Goal: Information Seeking & Learning: Learn about a topic

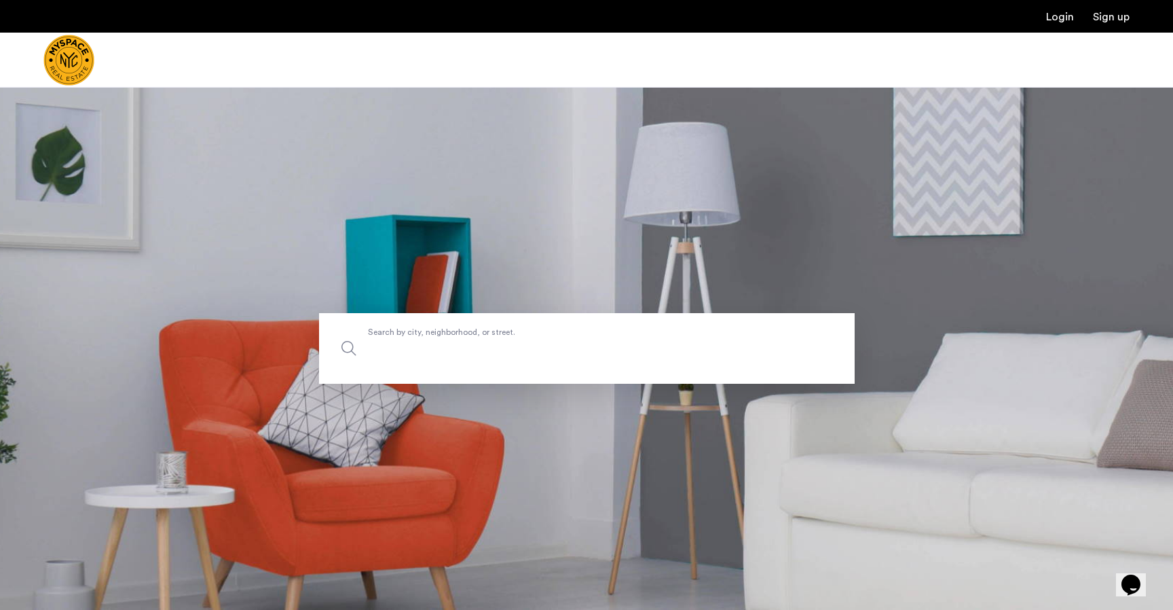
click at [396, 333] on label "Search by city, neighborhood, or street." at bounding box center [587, 348] width 536 height 71
click at [396, 333] on input "Search by city, neighborhood, or street." at bounding box center [587, 348] width 536 height 71
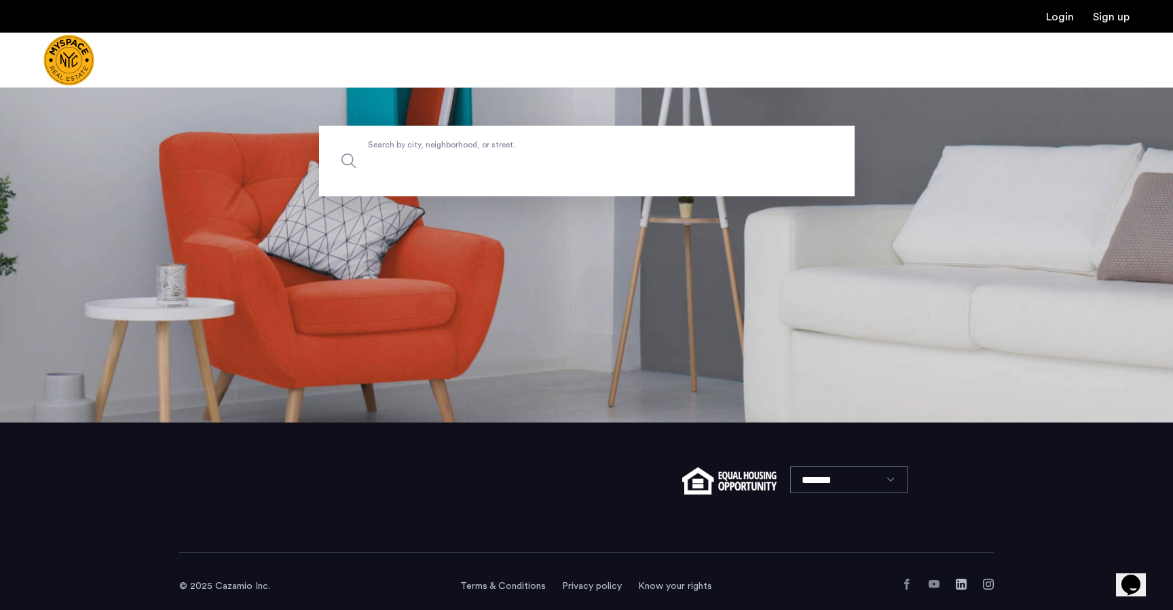
scroll to position [187, 0]
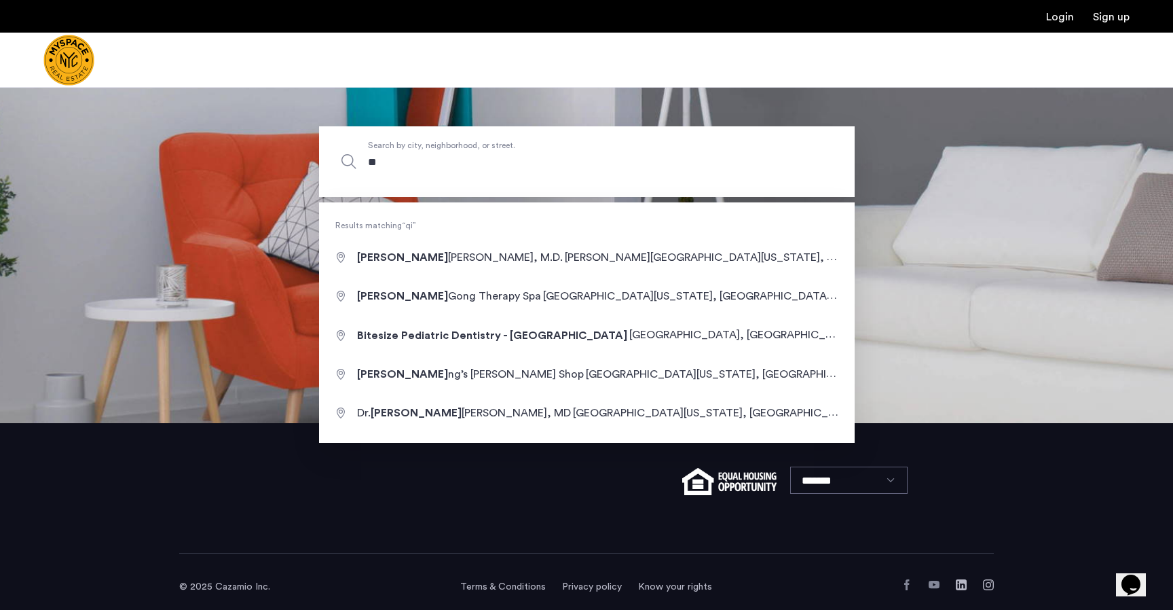
type input "*"
type input "**********"
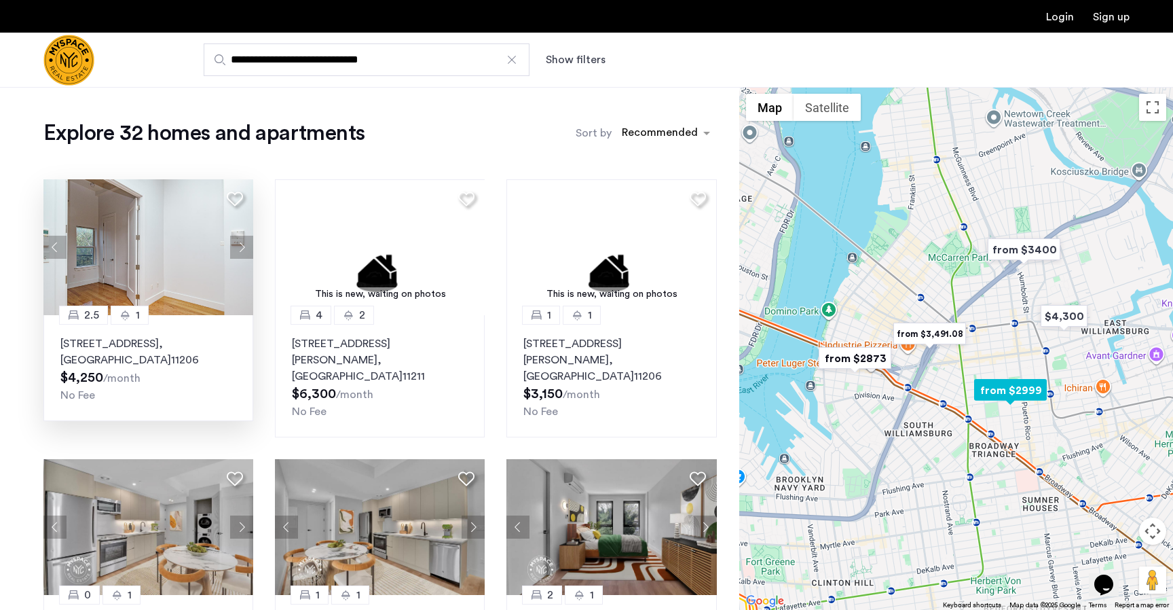
click at [234, 250] on button "Next apartment" at bounding box center [241, 247] width 23 height 23
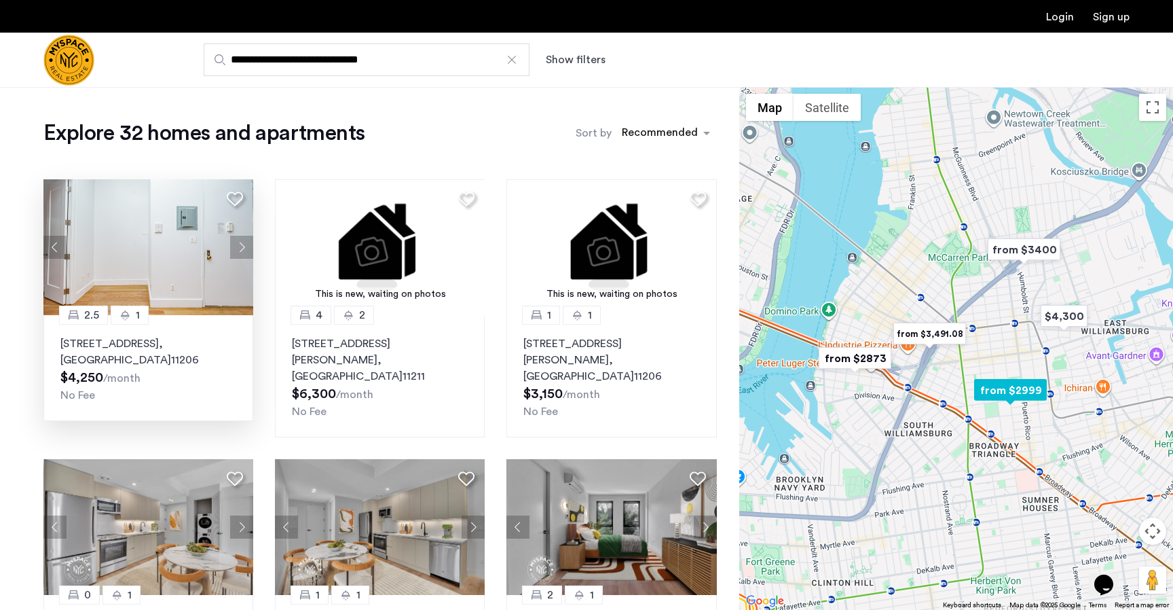
click at [240, 248] on button "Next apartment" at bounding box center [241, 247] width 23 height 23
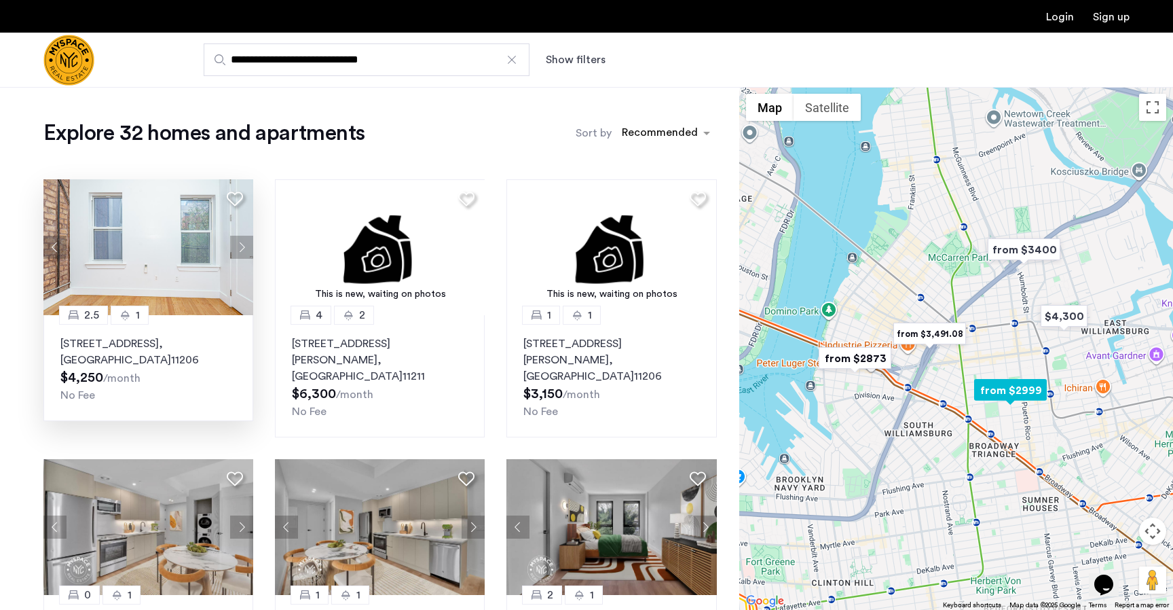
click at [240, 248] on button "Next apartment" at bounding box center [241, 247] width 23 height 23
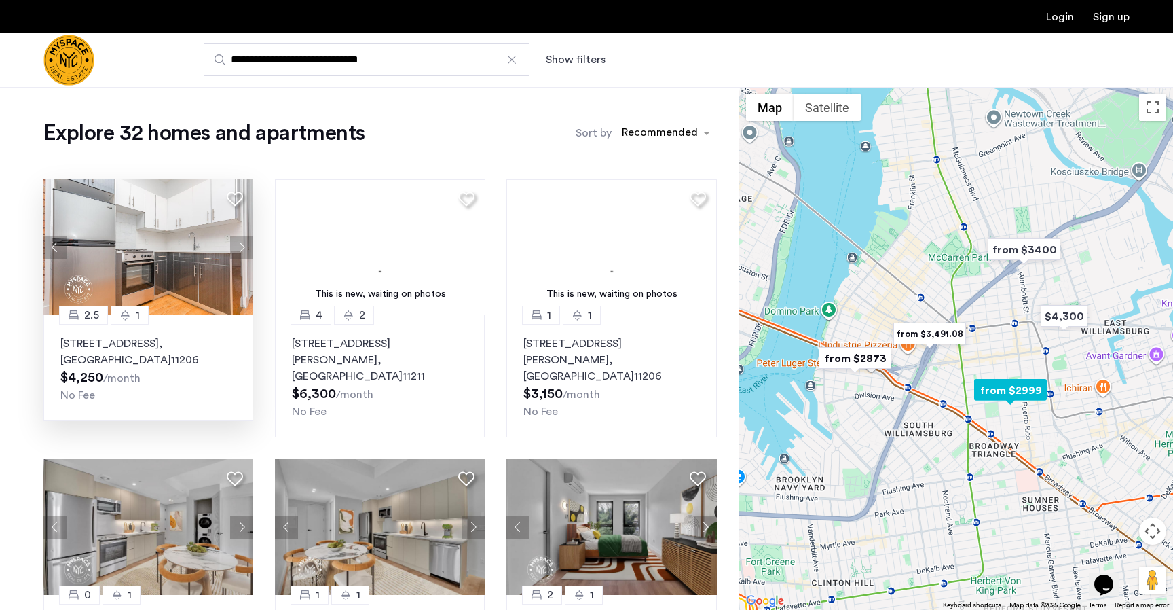
click at [240, 248] on button "Next apartment" at bounding box center [241, 247] width 23 height 23
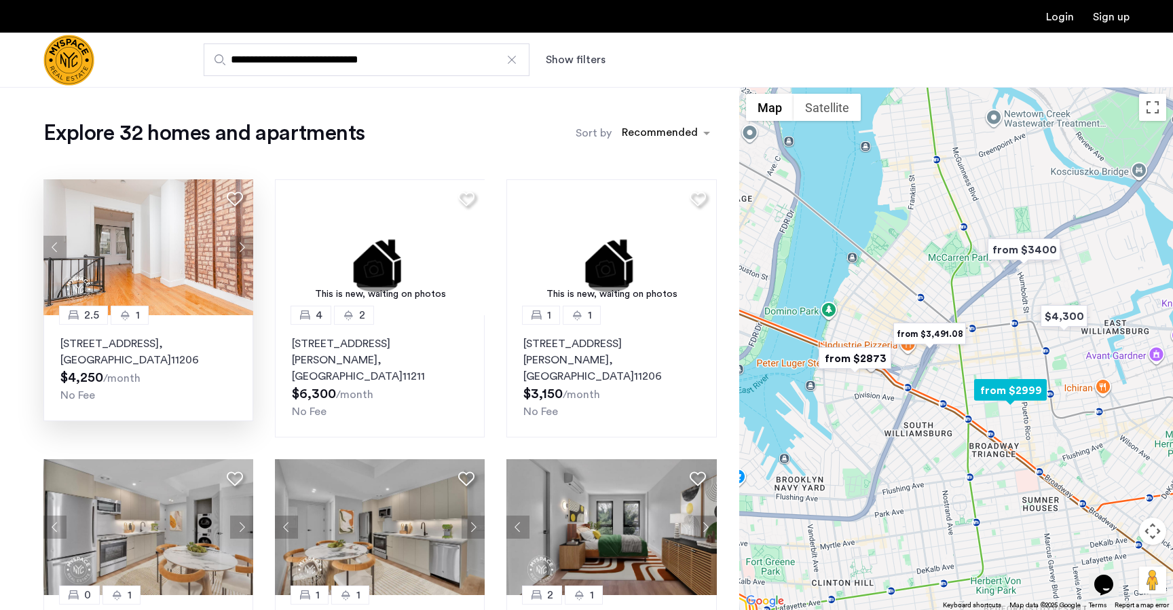
click at [240, 248] on button "Next apartment" at bounding box center [241, 247] width 23 height 23
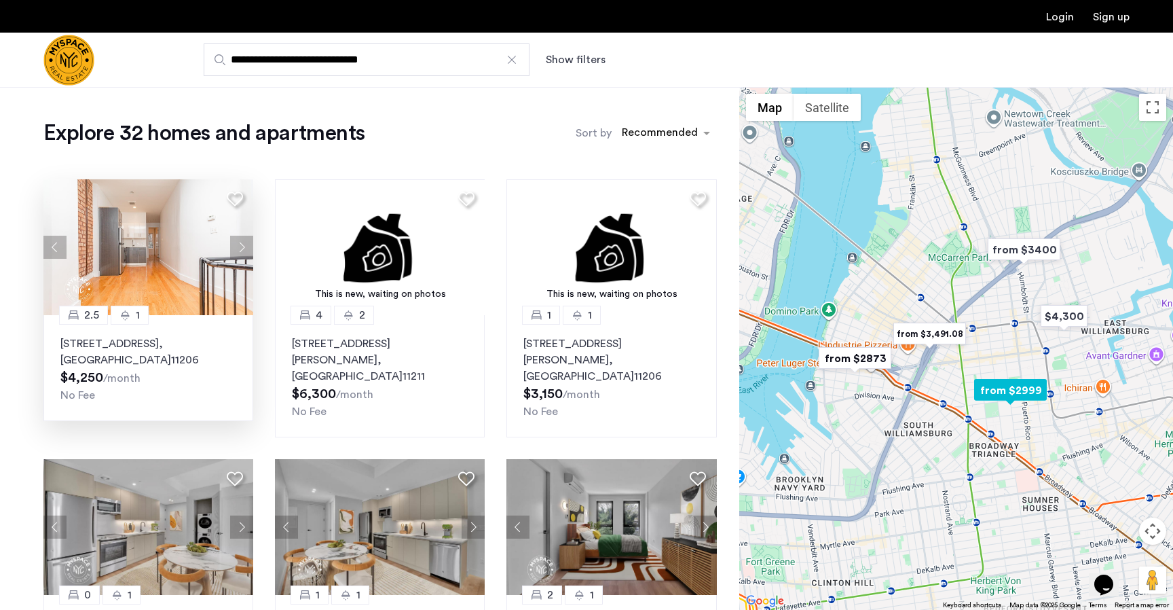
click at [240, 248] on button "Next apartment" at bounding box center [241, 247] width 23 height 23
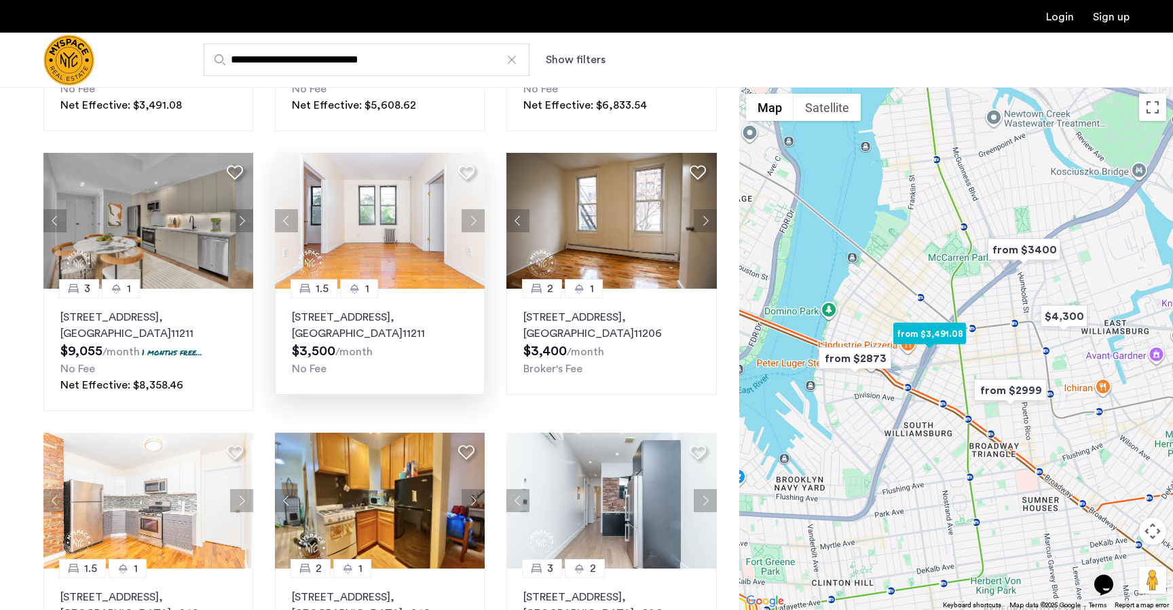
scroll to position [580, 0]
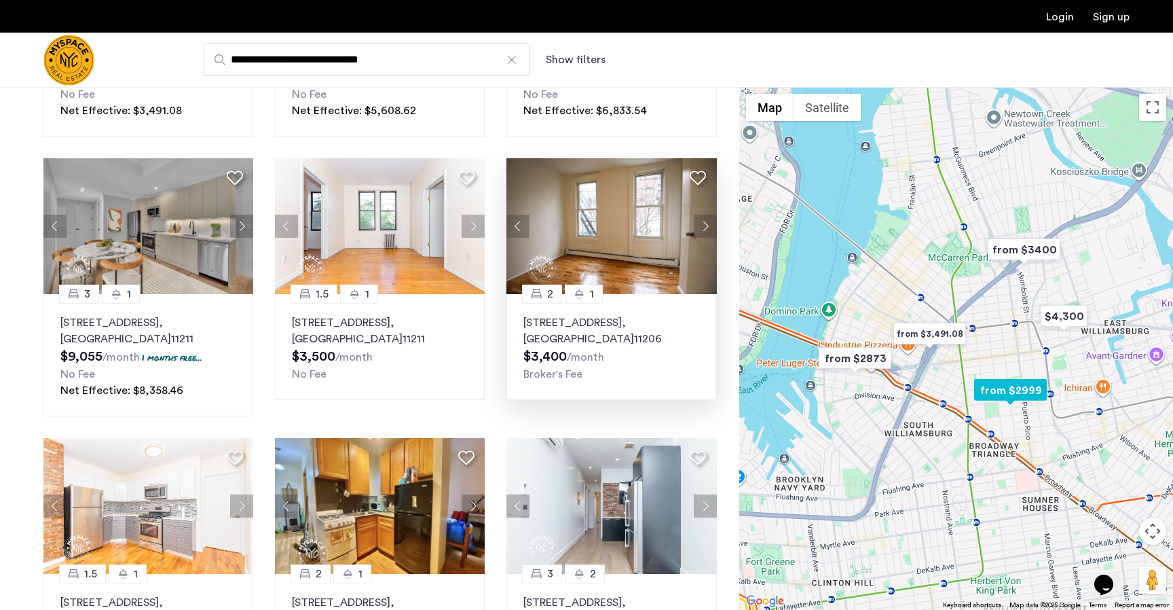
click at [703, 215] on button "Next apartment" at bounding box center [705, 226] width 23 height 23
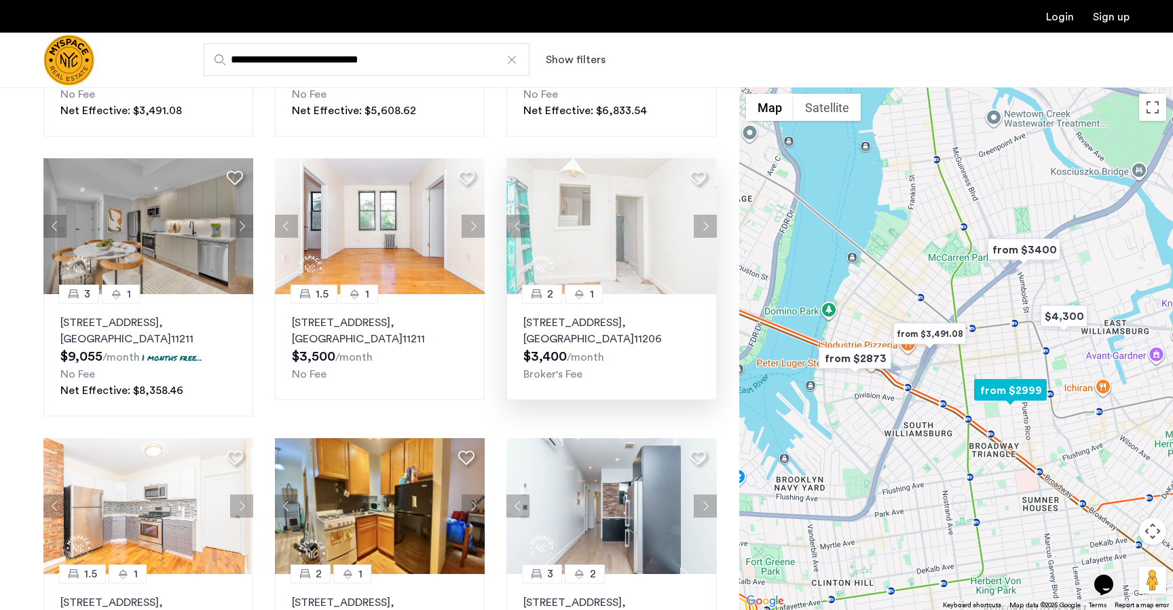
click at [703, 206] on div at bounding box center [611, 226] width 210 height 136
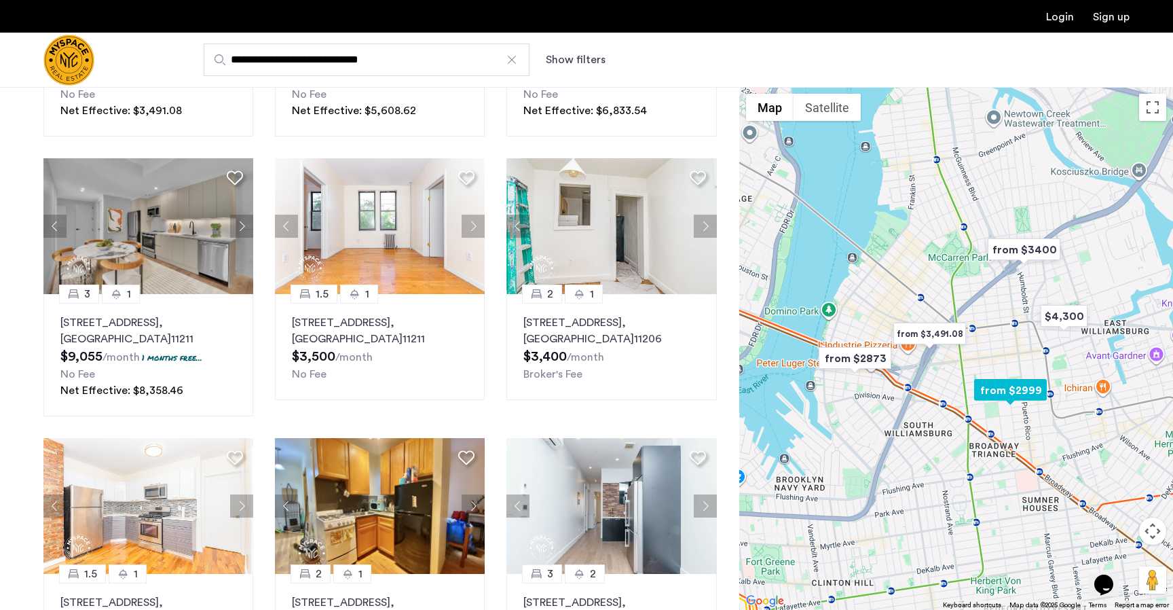
click at [703, 215] on button "Next apartment" at bounding box center [705, 226] width 23 height 23
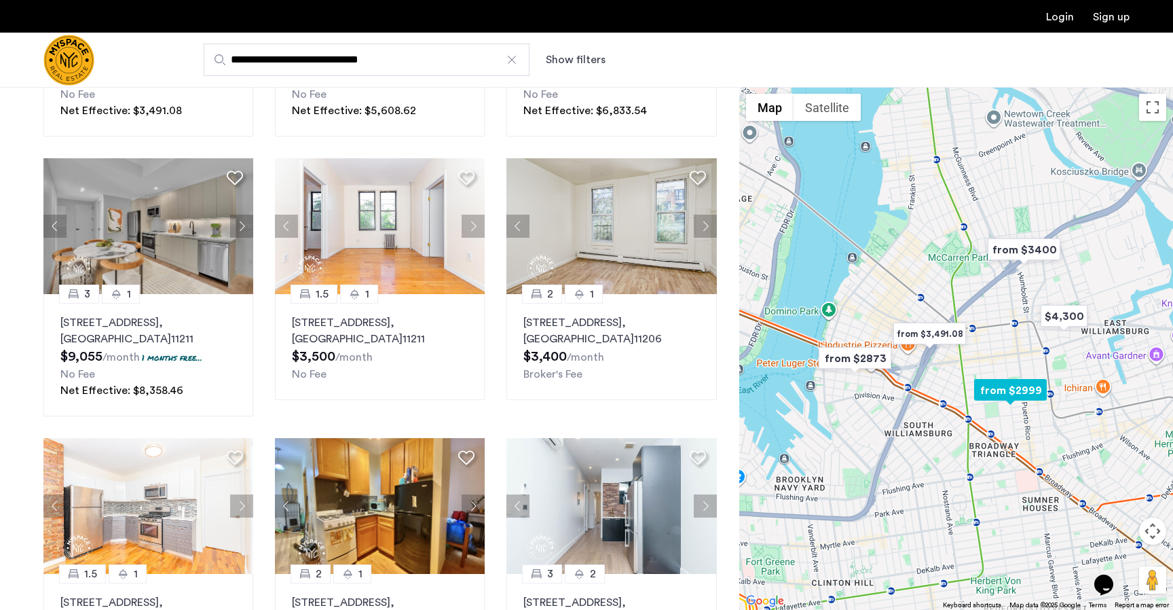
click at [703, 215] on button "Next apartment" at bounding box center [705, 226] width 23 height 23
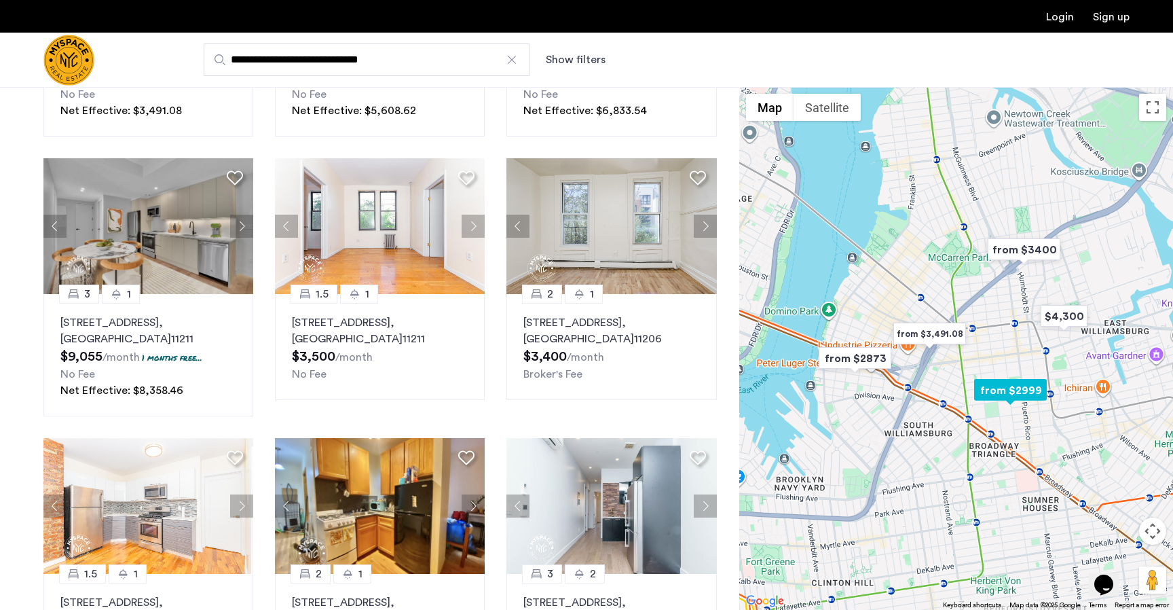
click at [703, 215] on button "Next apartment" at bounding box center [705, 226] width 23 height 23
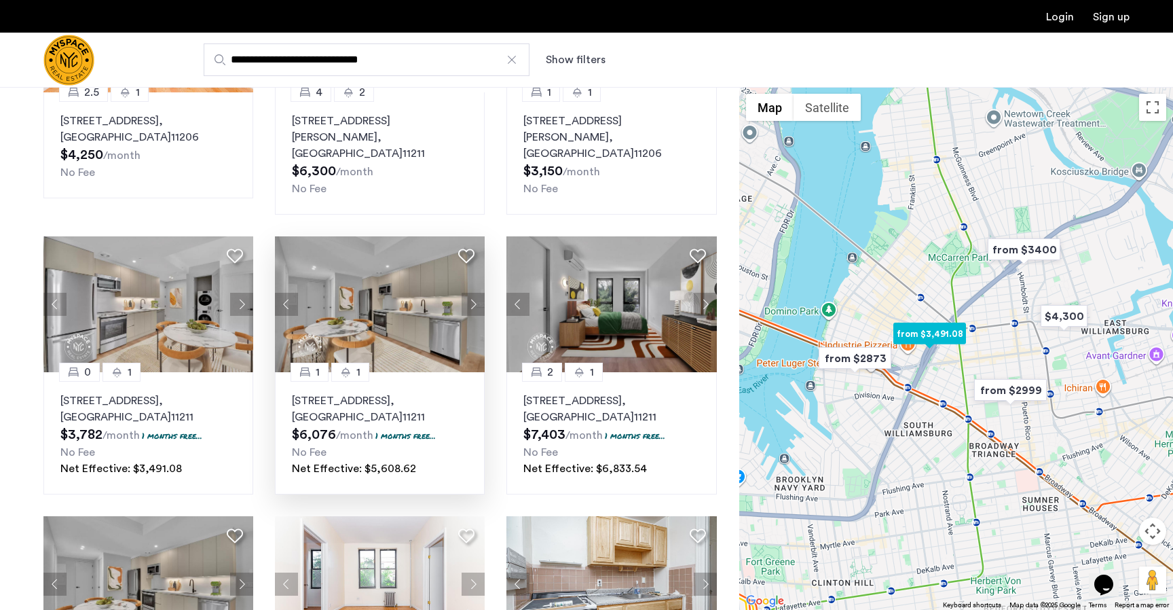
scroll to position [0, 0]
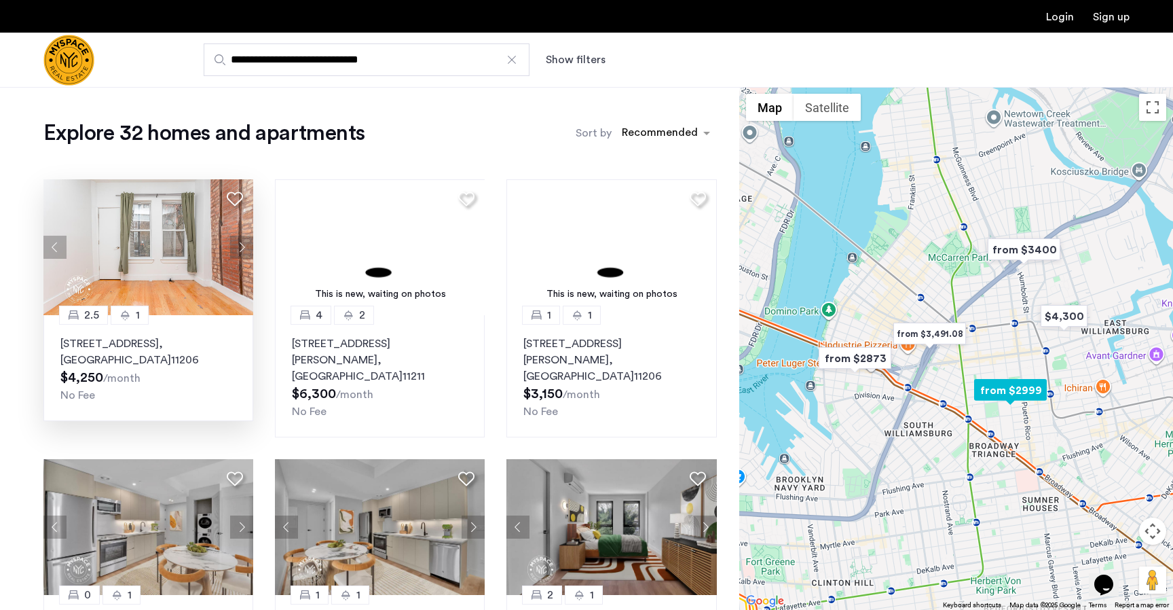
click at [158, 295] on img at bounding box center [148, 247] width 210 height 136
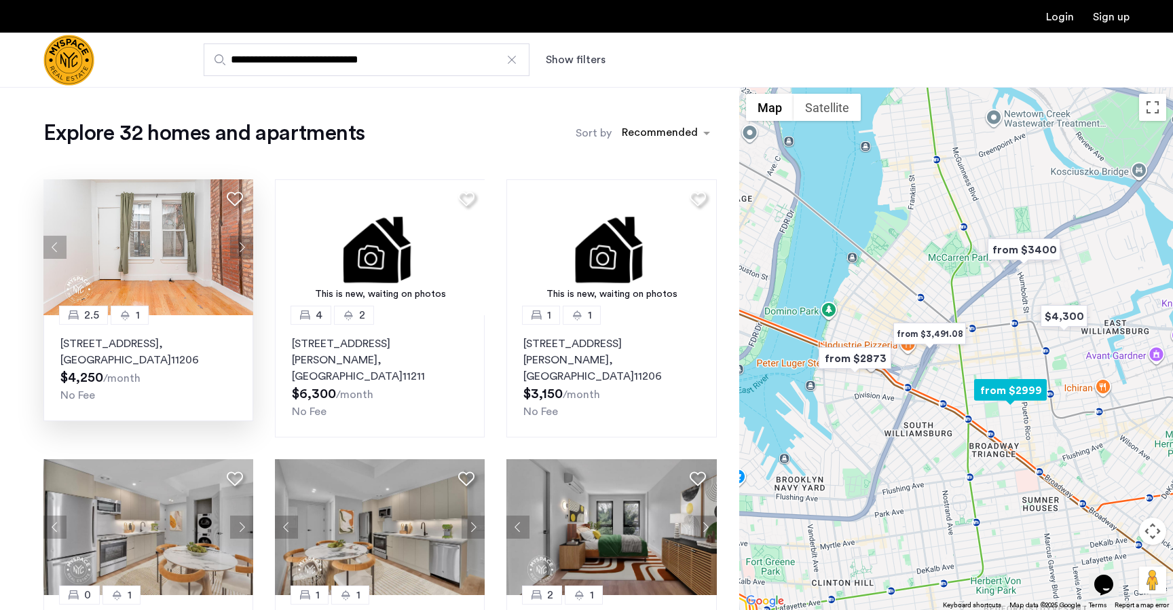
click at [174, 253] on img at bounding box center [148, 247] width 210 height 136
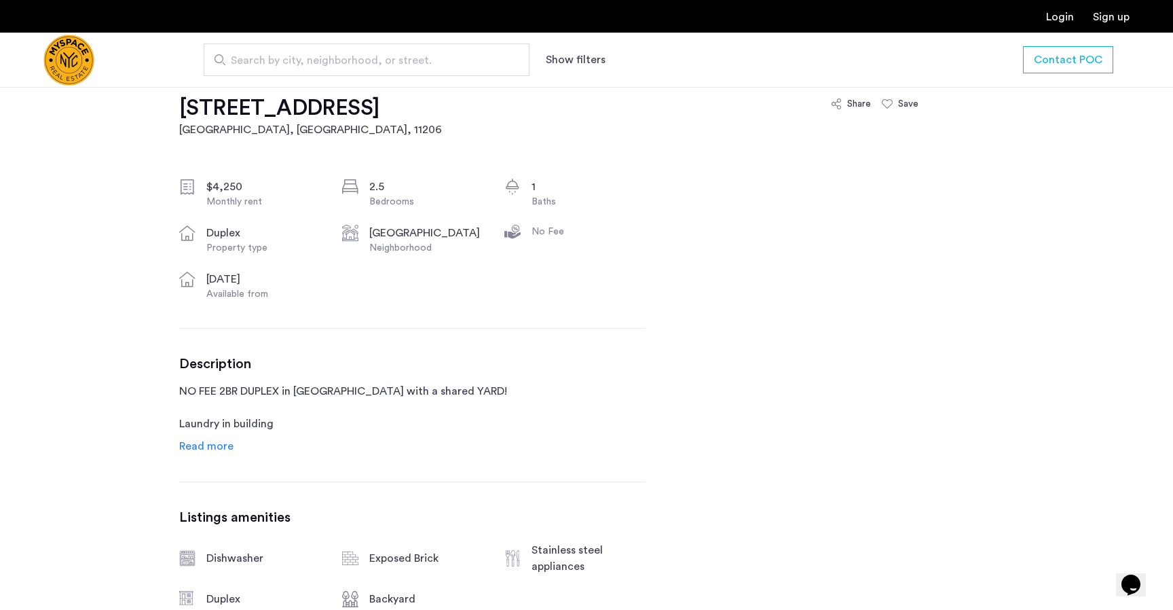
scroll to position [433, 0]
click at [210, 449] on span "Read more" at bounding box center [206, 445] width 54 height 11
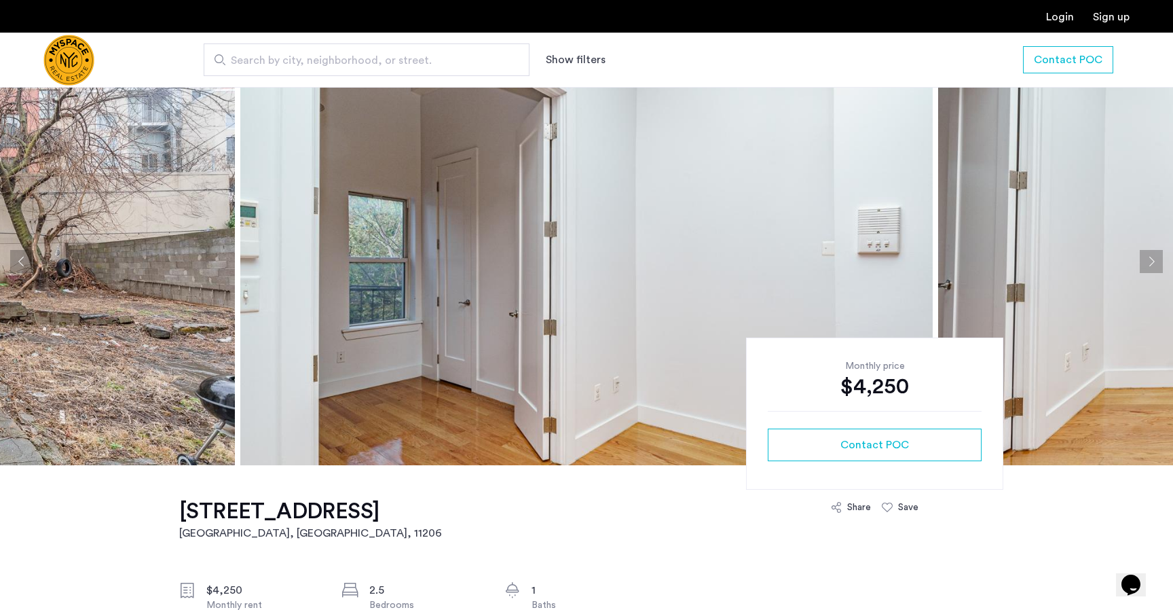
scroll to position [0, 0]
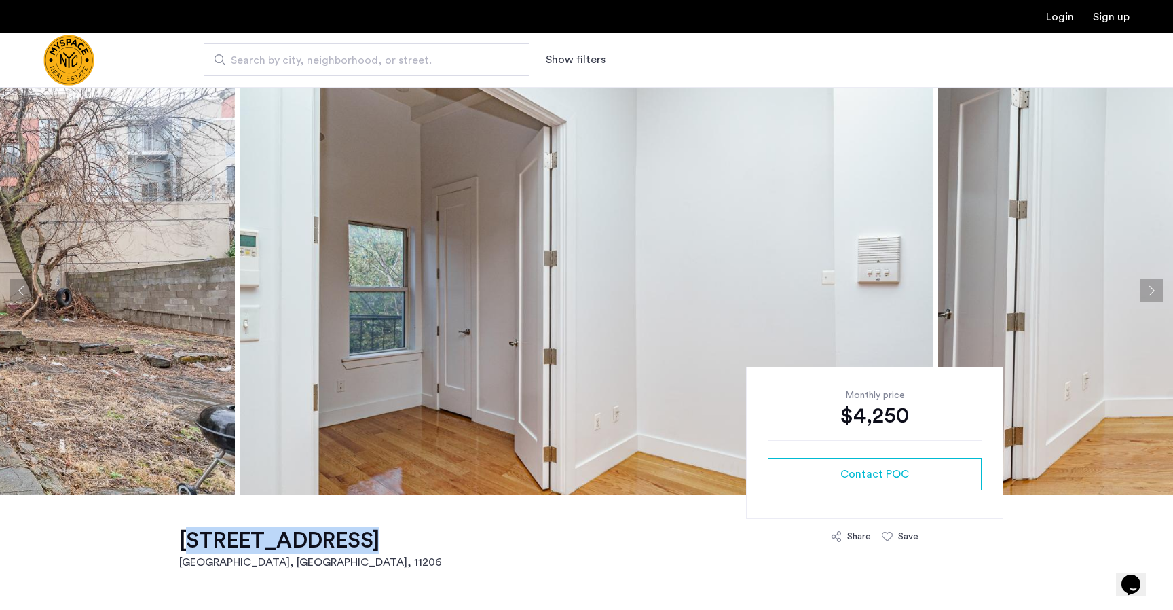
drag, startPoint x: 158, startPoint y: 549, endPoint x: 337, endPoint y: 532, distance: 180.7
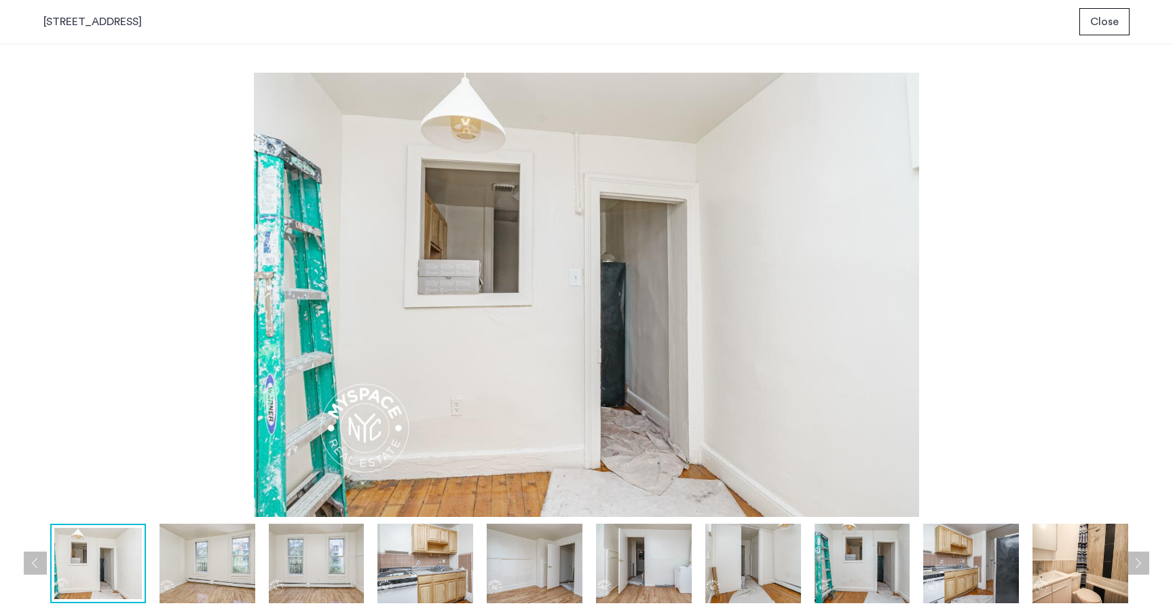
click at [222, 537] on img at bounding box center [208, 562] width 96 height 79
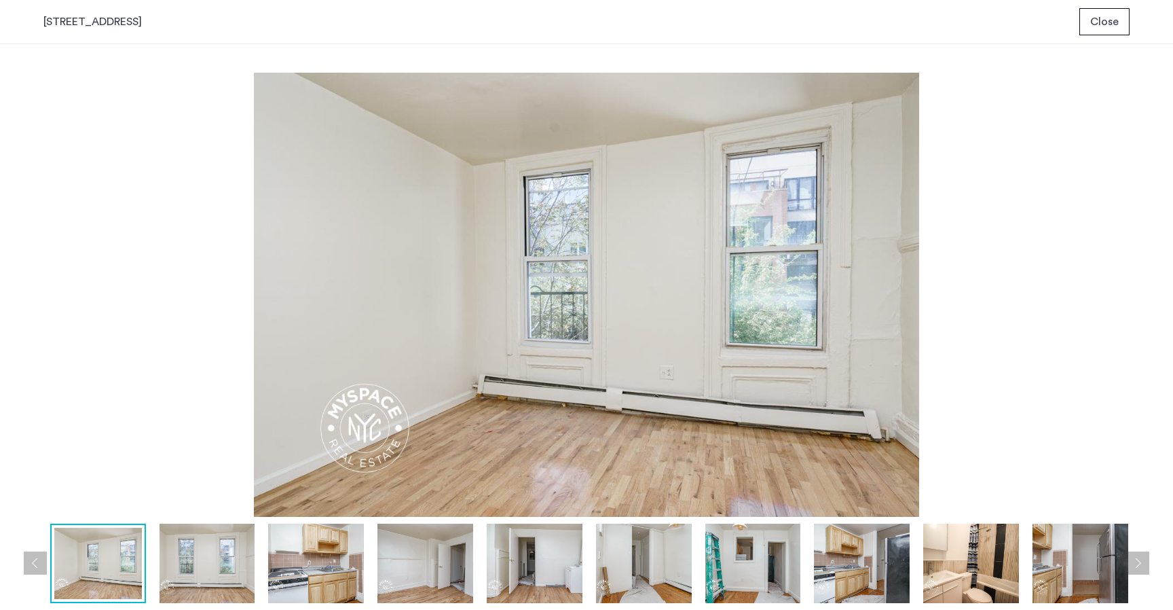
click at [337, 544] on img at bounding box center [316, 562] width 96 height 79
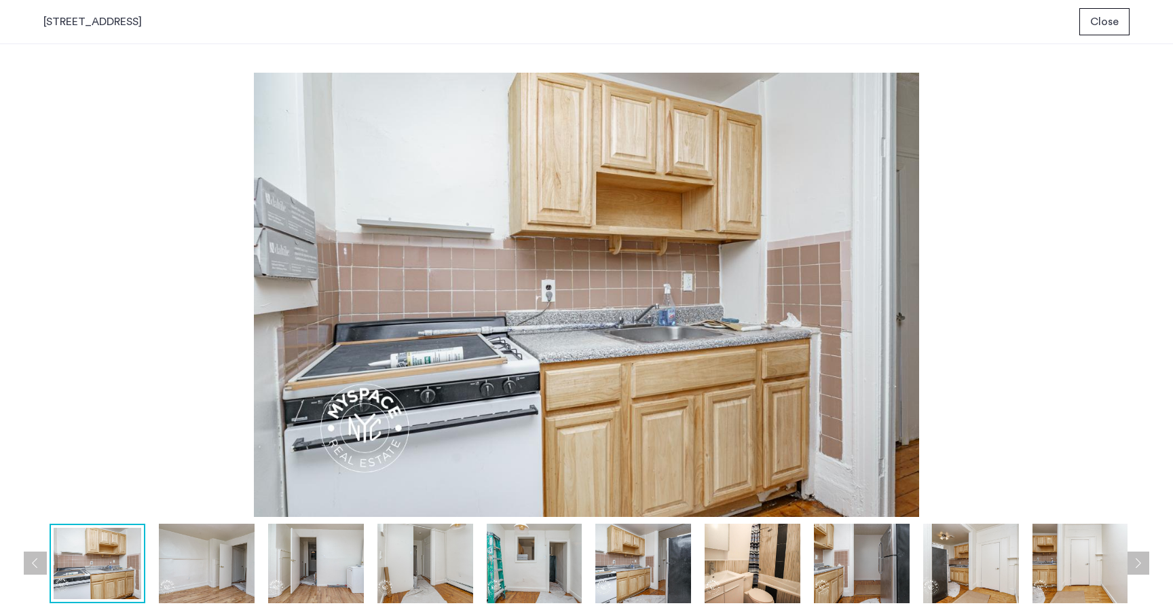
click at [425, 555] on img at bounding box center [425, 562] width 96 height 79
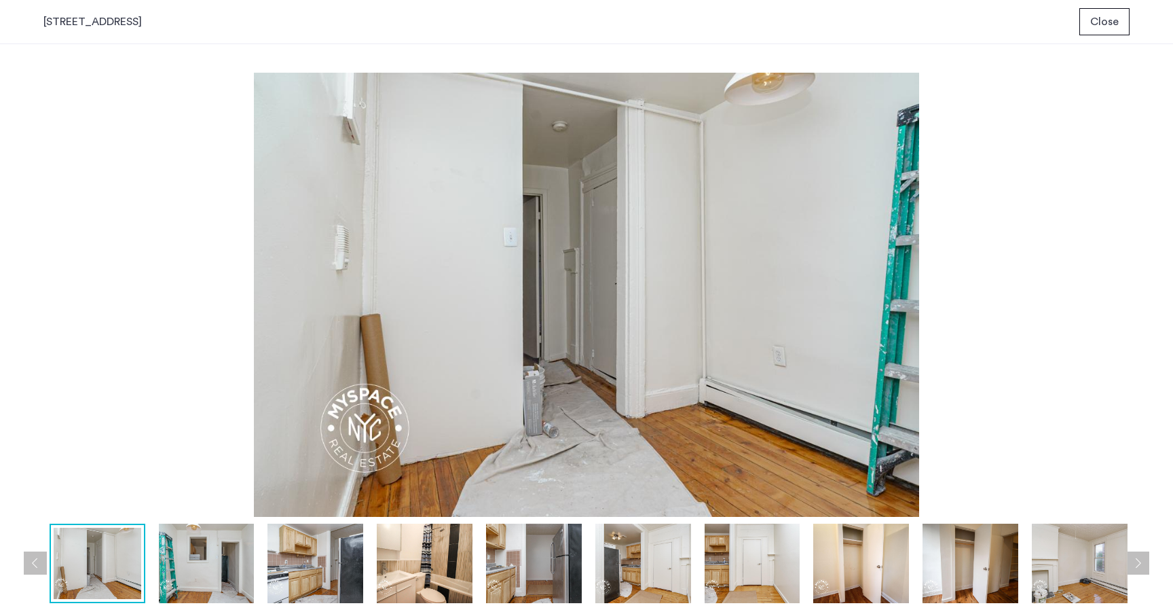
click at [578, 571] on img at bounding box center [534, 562] width 96 height 79
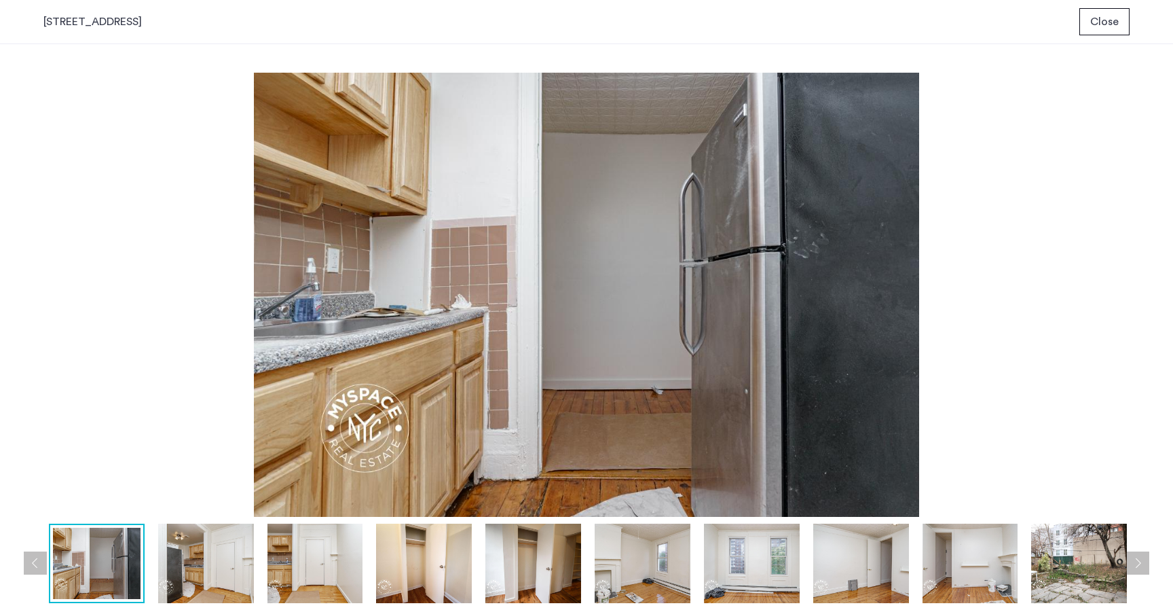
click at [737, 578] on img at bounding box center [752, 562] width 96 height 79
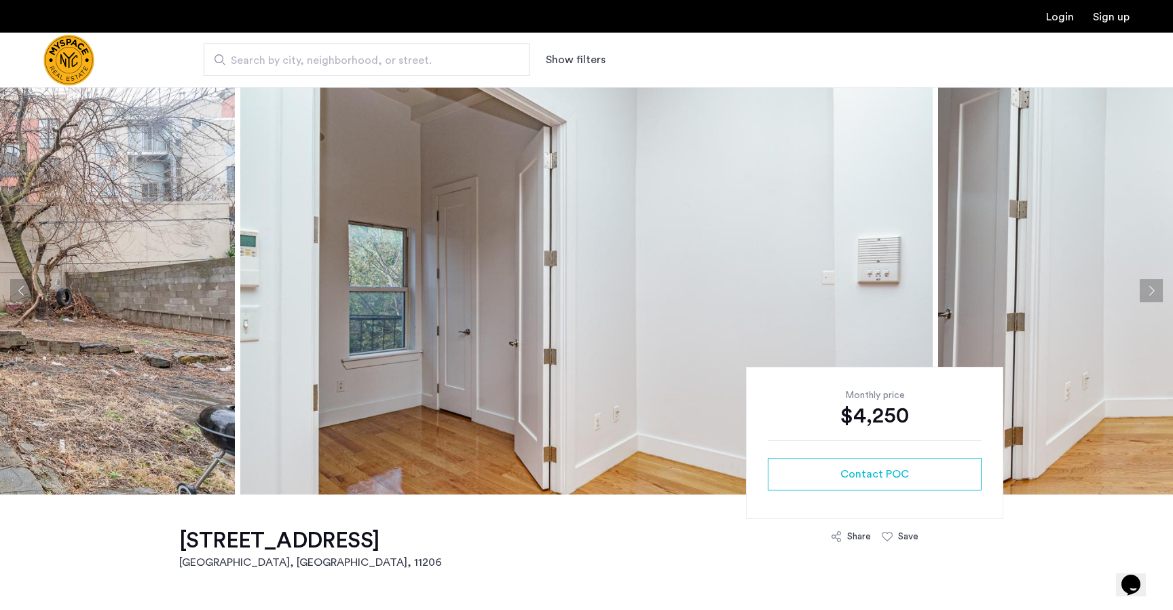
click at [1152, 291] on button "Next apartment" at bounding box center [1151, 290] width 23 height 23
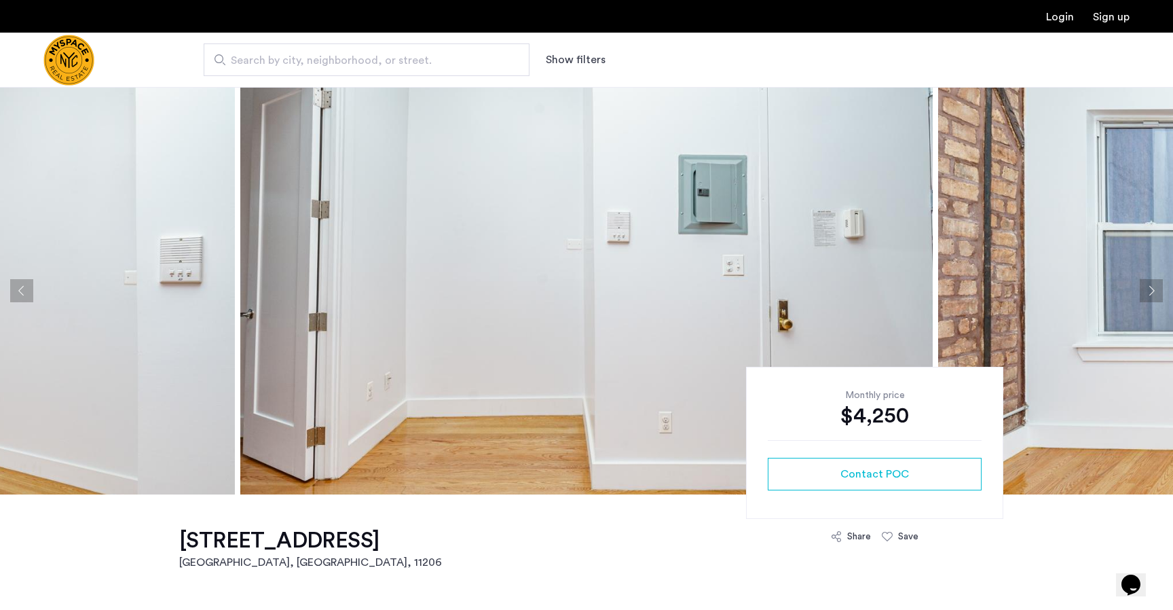
click at [1152, 291] on button "Next apartment" at bounding box center [1151, 290] width 23 height 23
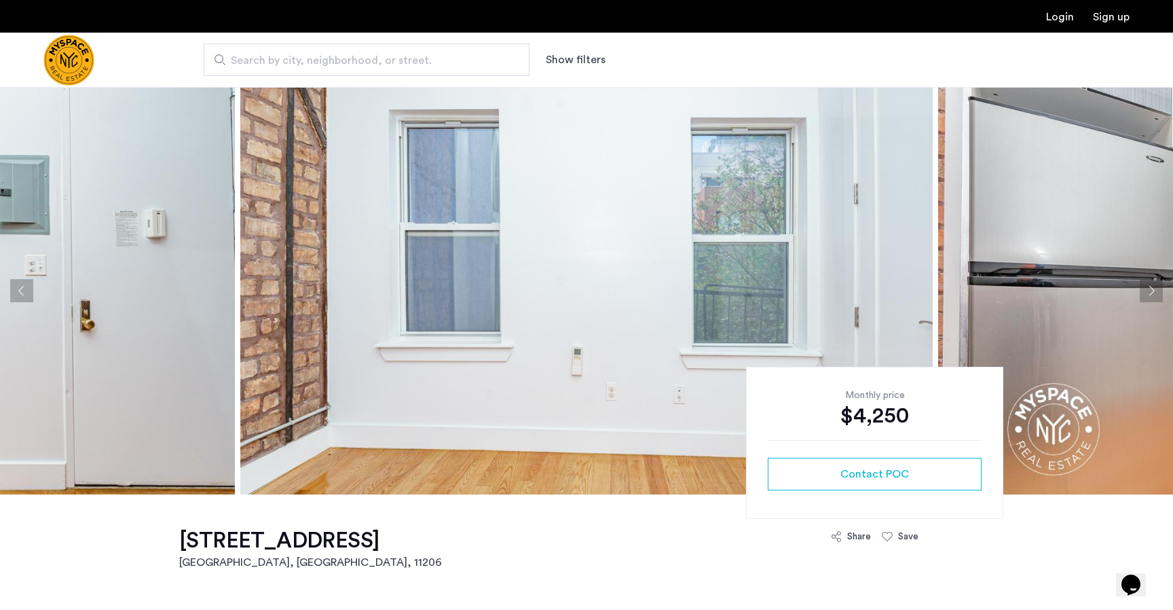
click at [1152, 291] on button "Next apartment" at bounding box center [1151, 290] width 23 height 23
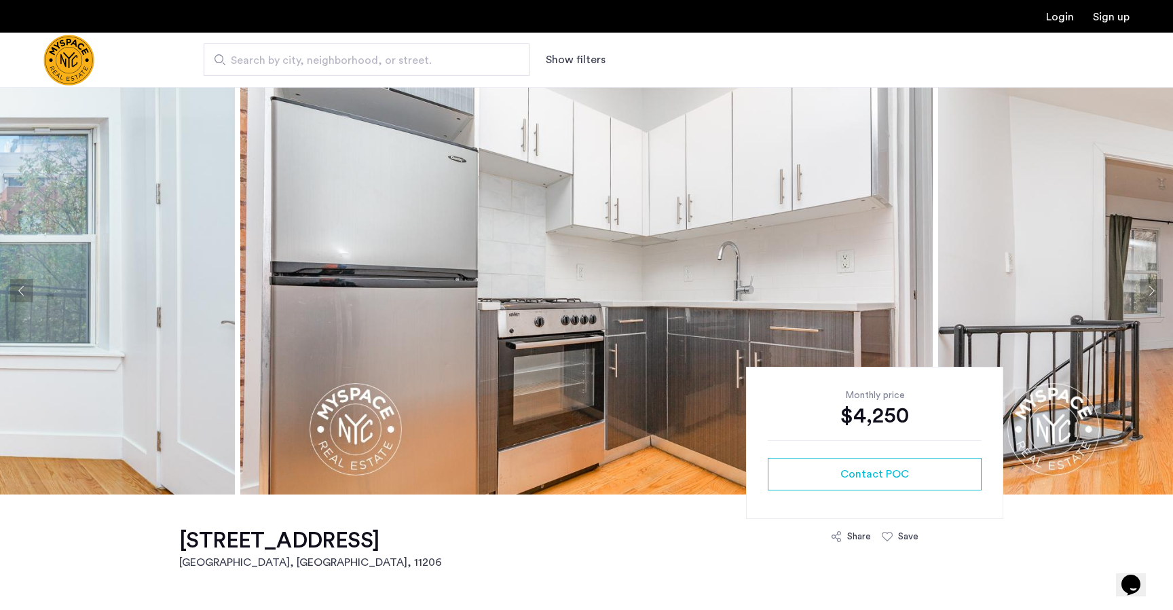
click at [1152, 291] on button "Next apartment" at bounding box center [1151, 290] width 23 height 23
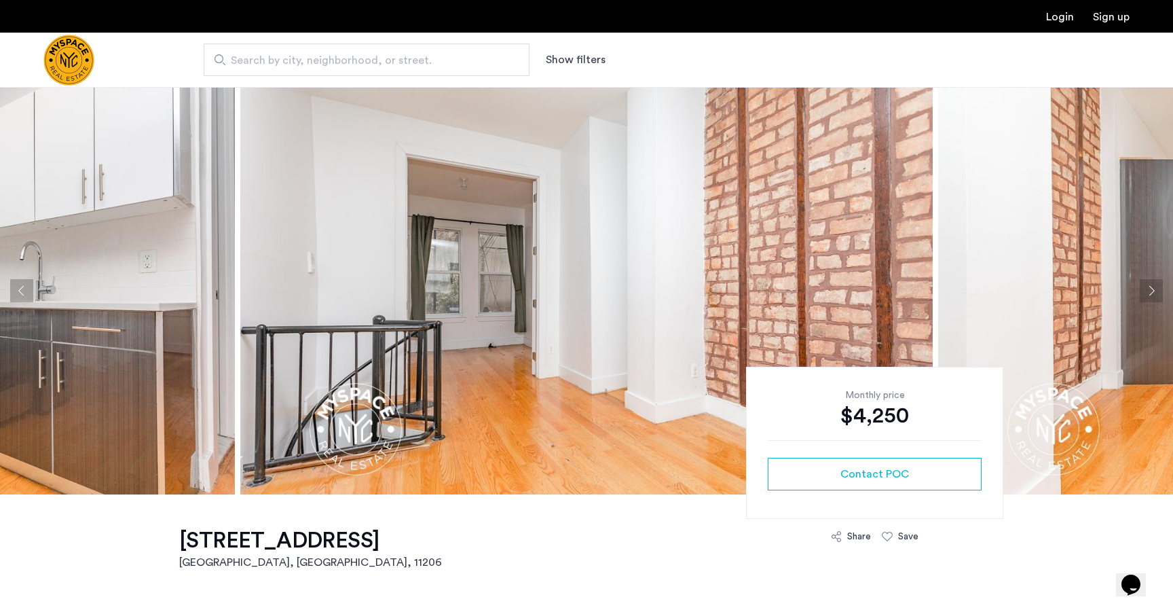
click at [1152, 291] on button "Next apartment" at bounding box center [1151, 290] width 23 height 23
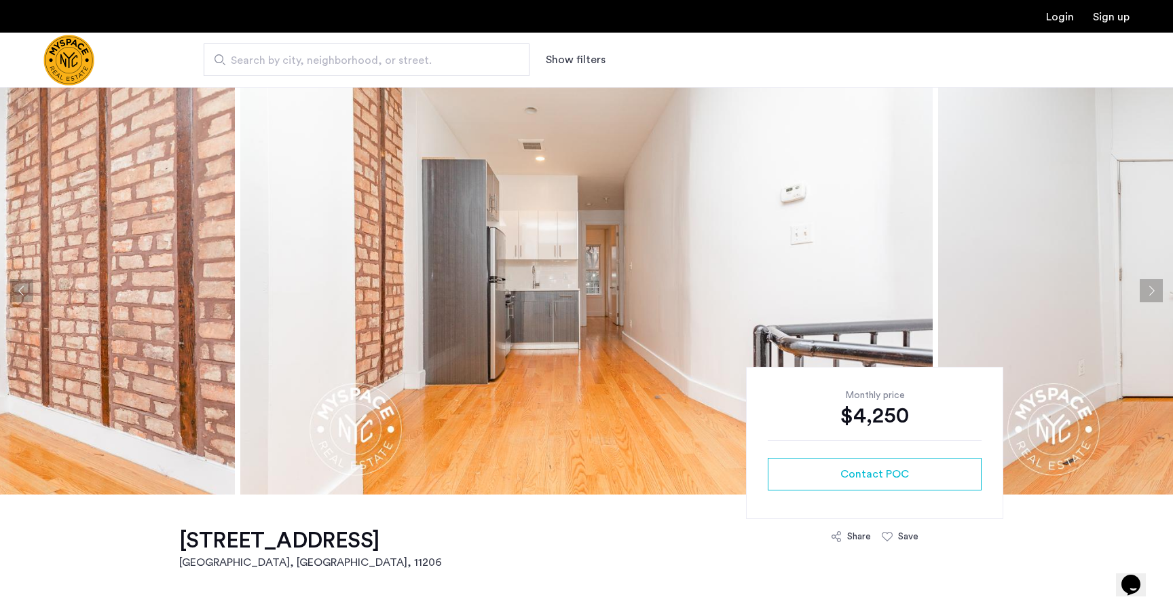
drag, startPoint x: 1060, startPoint y: 343, endPoint x: 602, endPoint y: 308, distance: 459.6
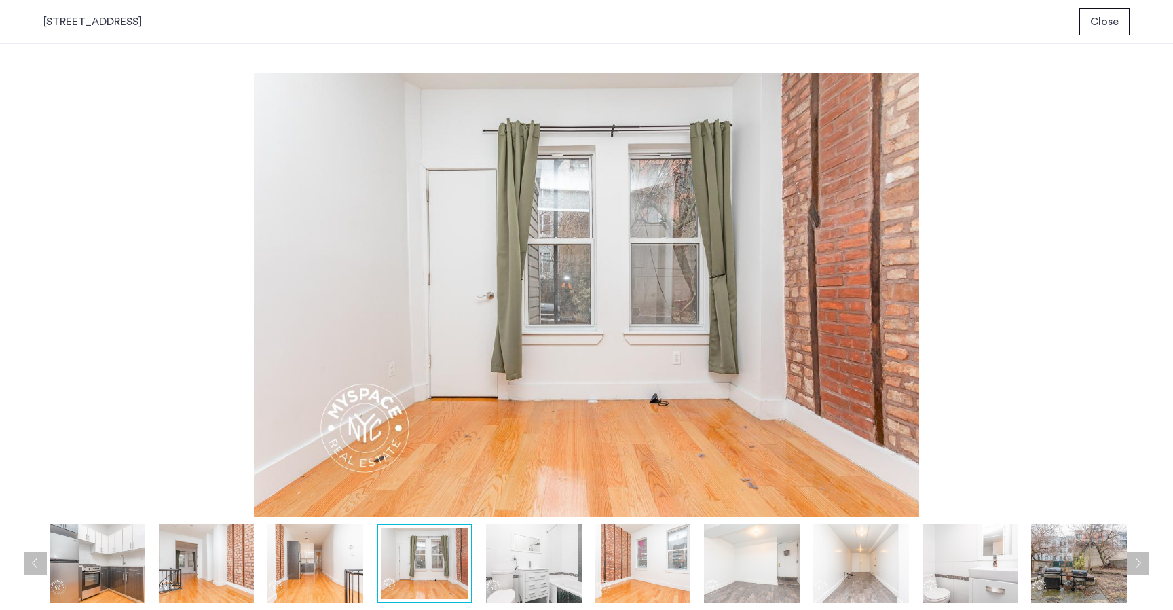
click at [521, 547] on img at bounding box center [534, 562] width 96 height 79
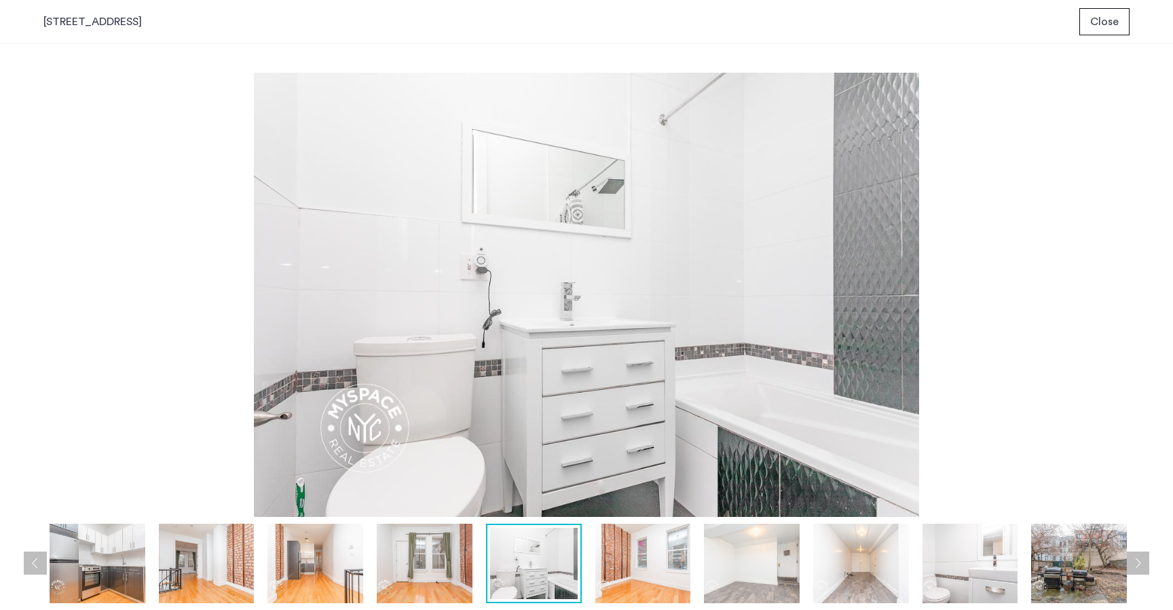
click at [658, 571] on img at bounding box center [643, 562] width 96 height 79
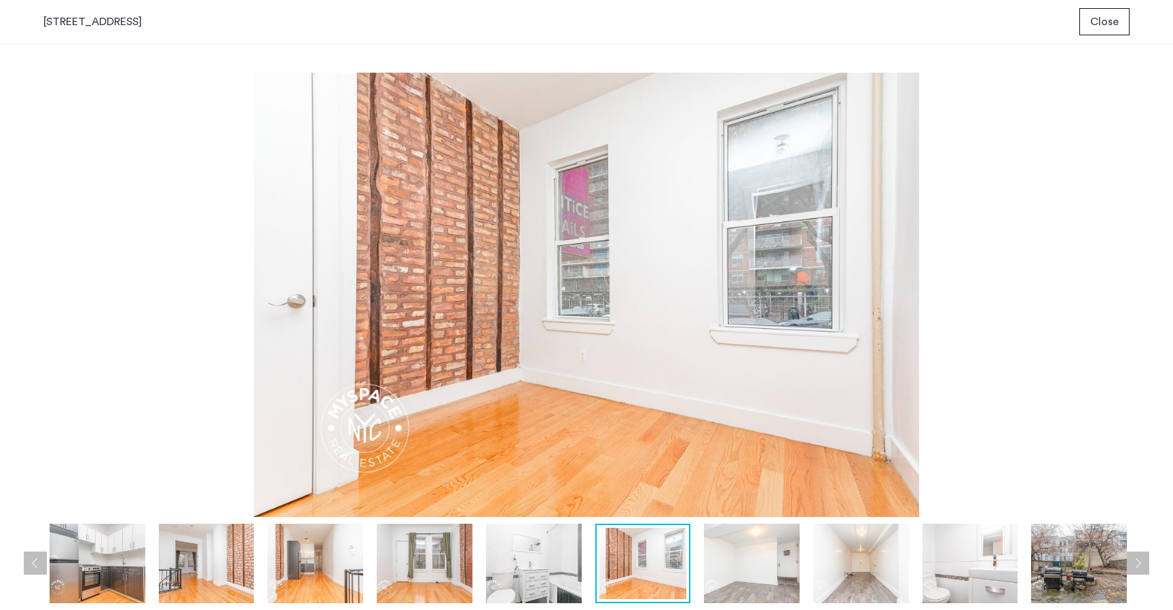
click at [737, 571] on img at bounding box center [752, 562] width 96 height 79
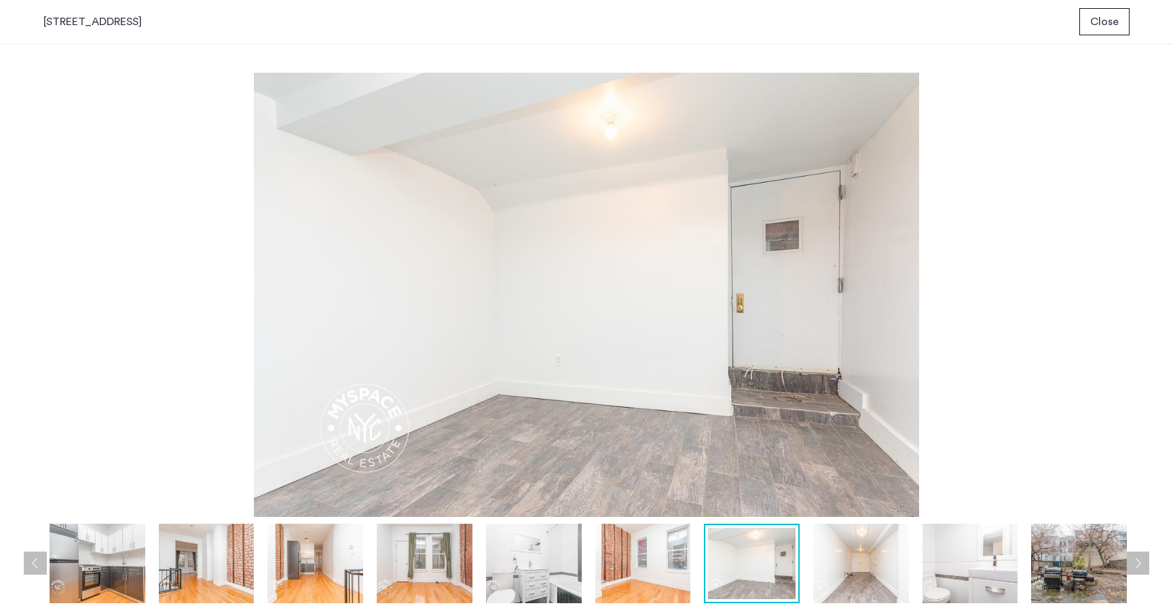
click at [850, 583] on img at bounding box center [861, 562] width 96 height 79
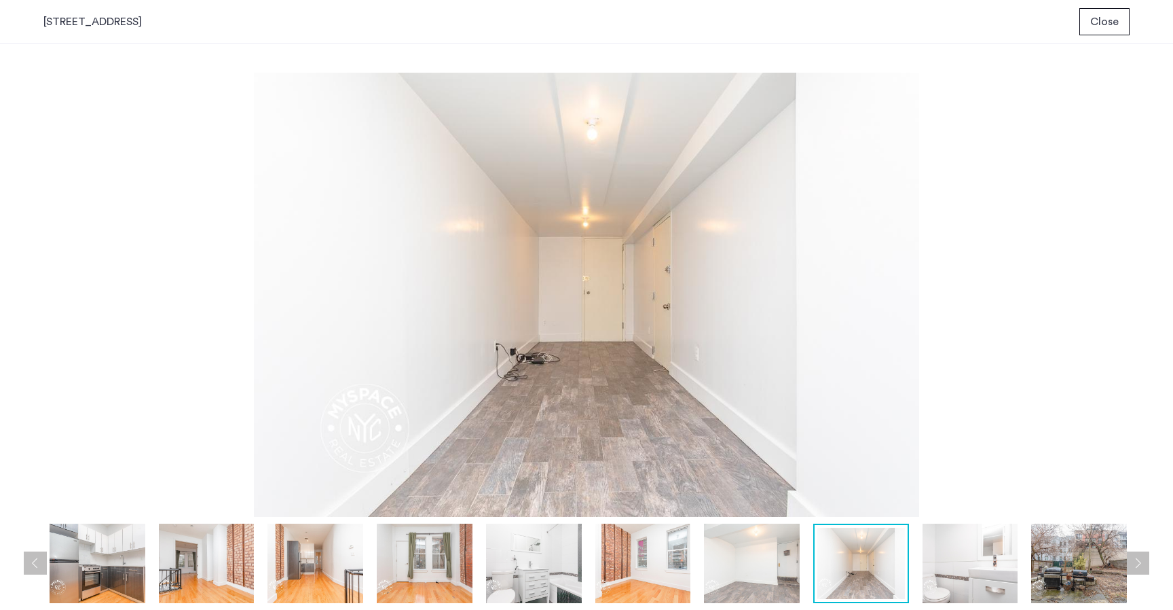
click at [925, 591] on img at bounding box center [971, 562] width 96 height 79
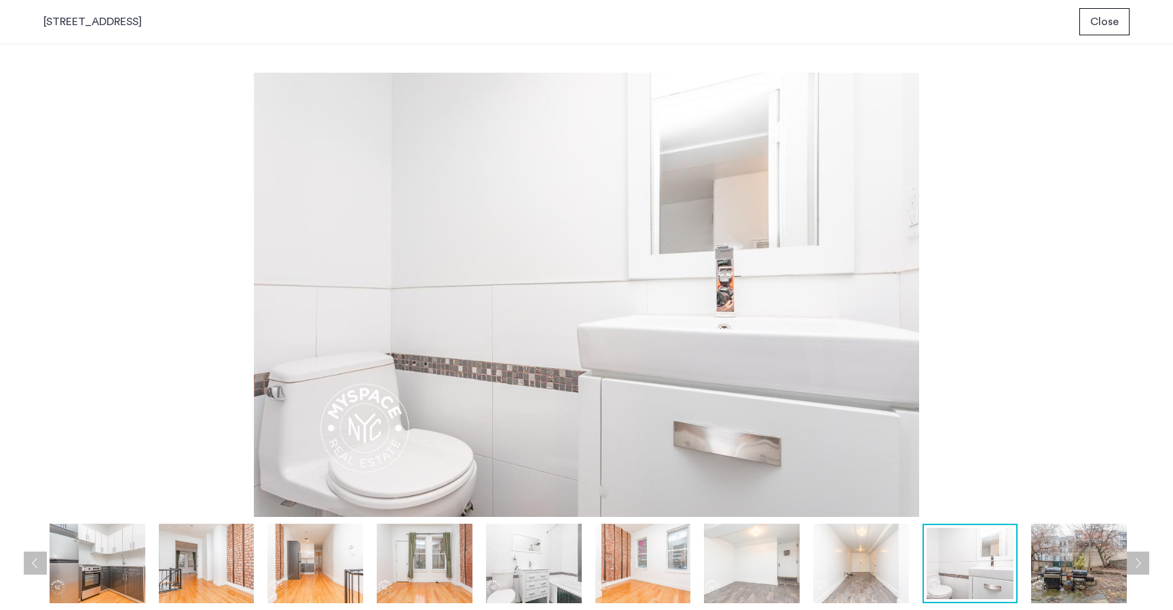
click at [1001, 591] on img at bounding box center [971, 563] width 88 height 71
click at [1058, 590] on img at bounding box center [1079, 562] width 96 height 79
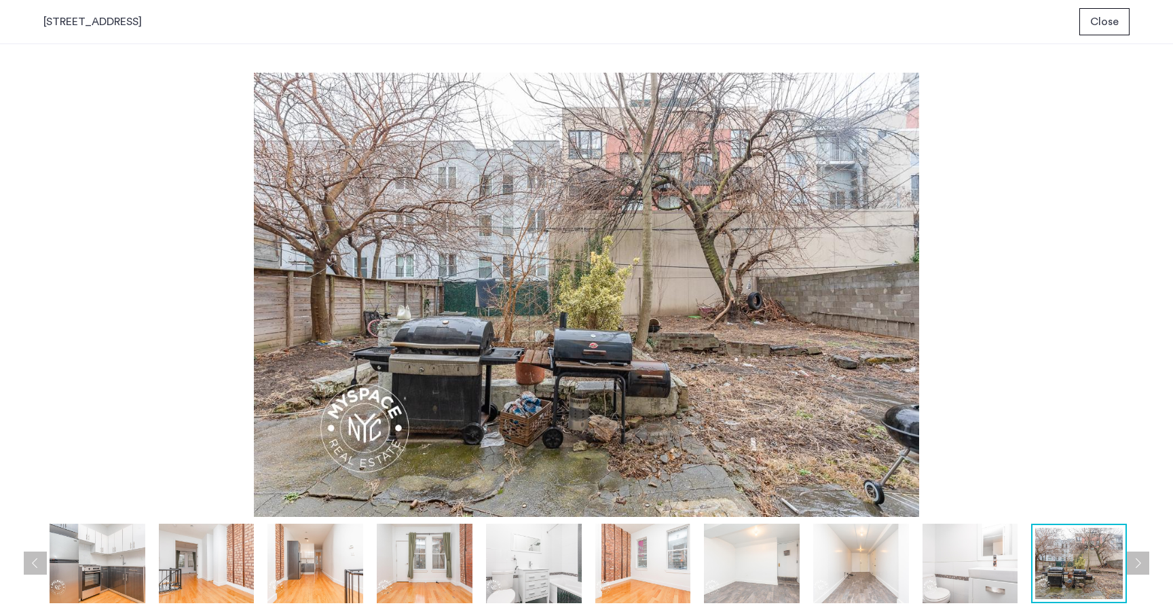
click at [691, 582] on div at bounding box center [426, 562] width 1421 height 79
click at [675, 582] on img at bounding box center [643, 562] width 96 height 79
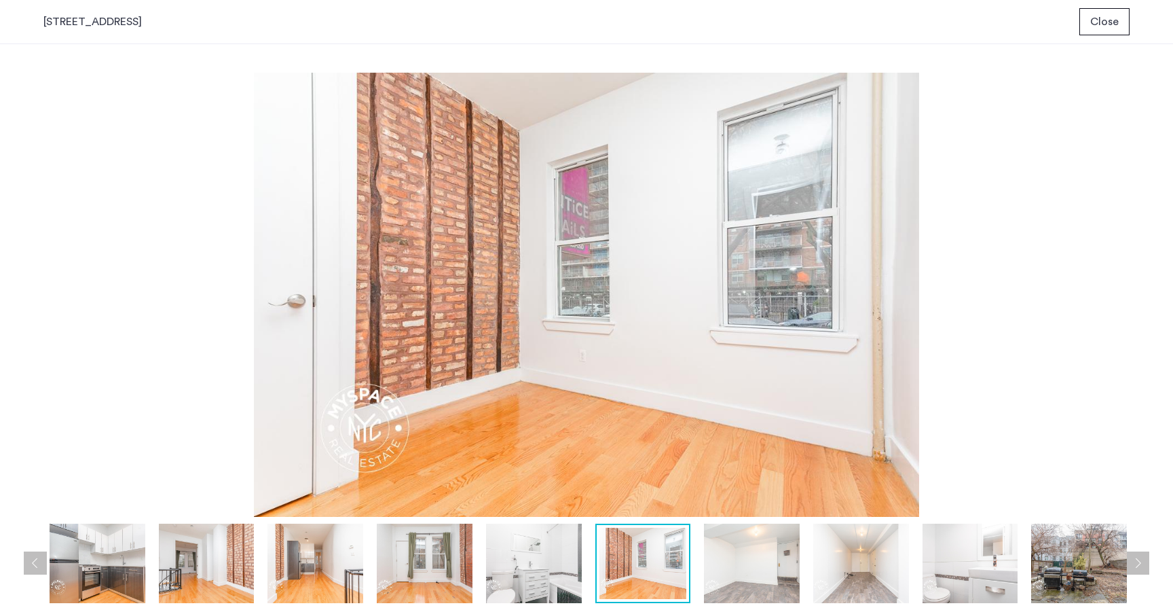
click at [534, 560] on img at bounding box center [534, 562] width 96 height 79
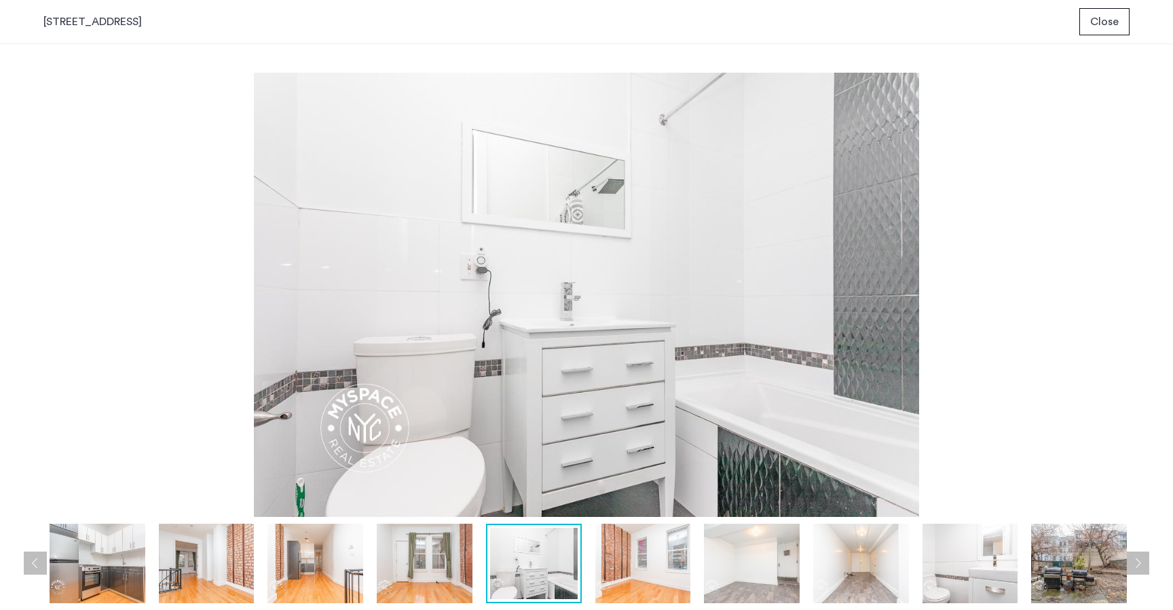
click at [418, 551] on img at bounding box center [425, 562] width 96 height 79
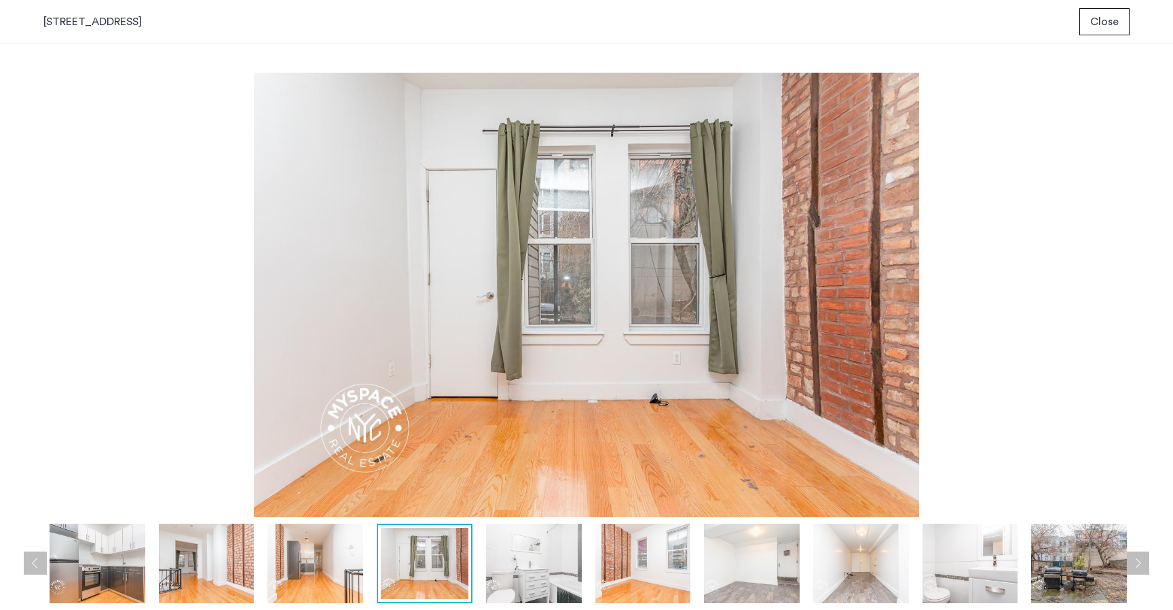
click at [223, 544] on img at bounding box center [207, 562] width 96 height 79
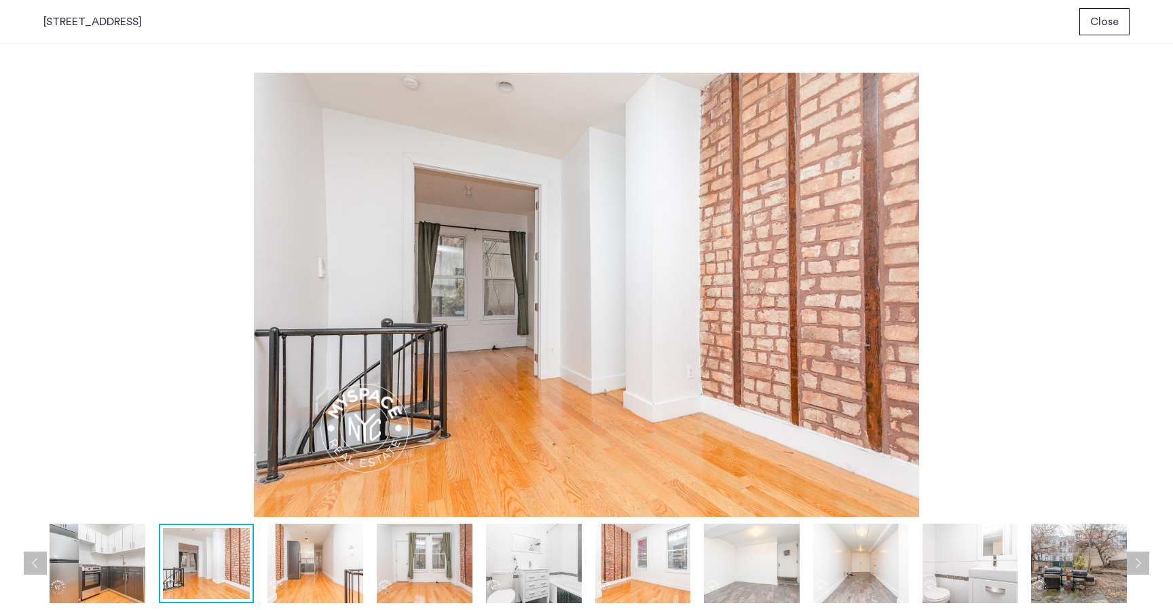
click at [139, 548] on img at bounding box center [98, 562] width 96 height 79
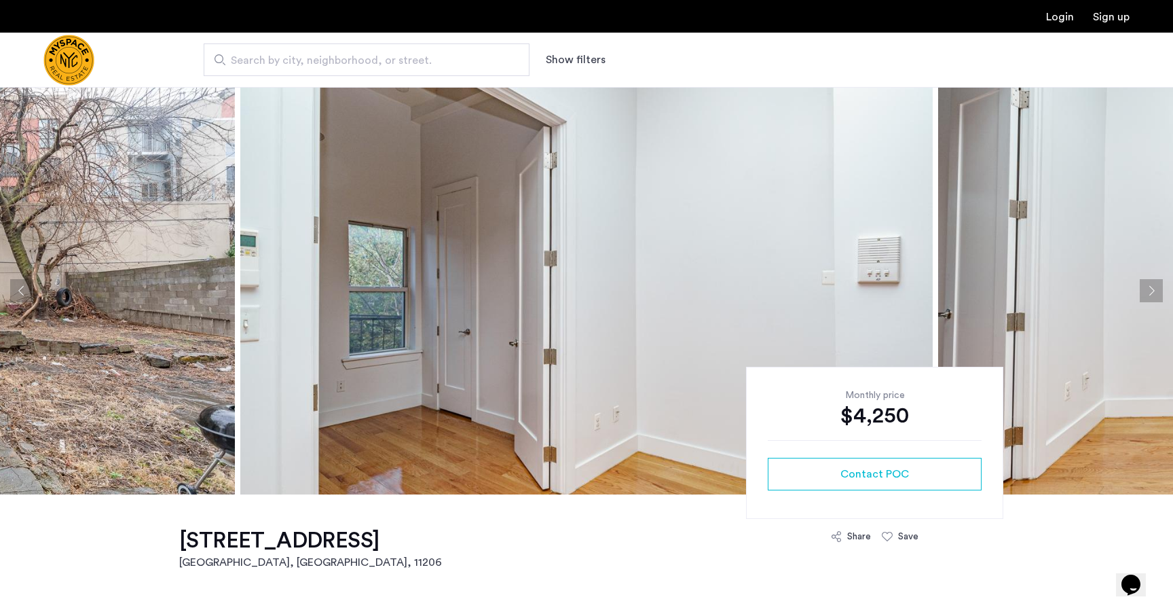
click at [335, 544] on h1 "[STREET_ADDRESS]" at bounding box center [310, 540] width 263 height 27
click at [327, 63] on span "Search by city, neighborhood, or street." at bounding box center [361, 60] width 261 height 16
click at [327, 63] on input "Search by city, neighborhood, or street." at bounding box center [367, 59] width 326 height 33
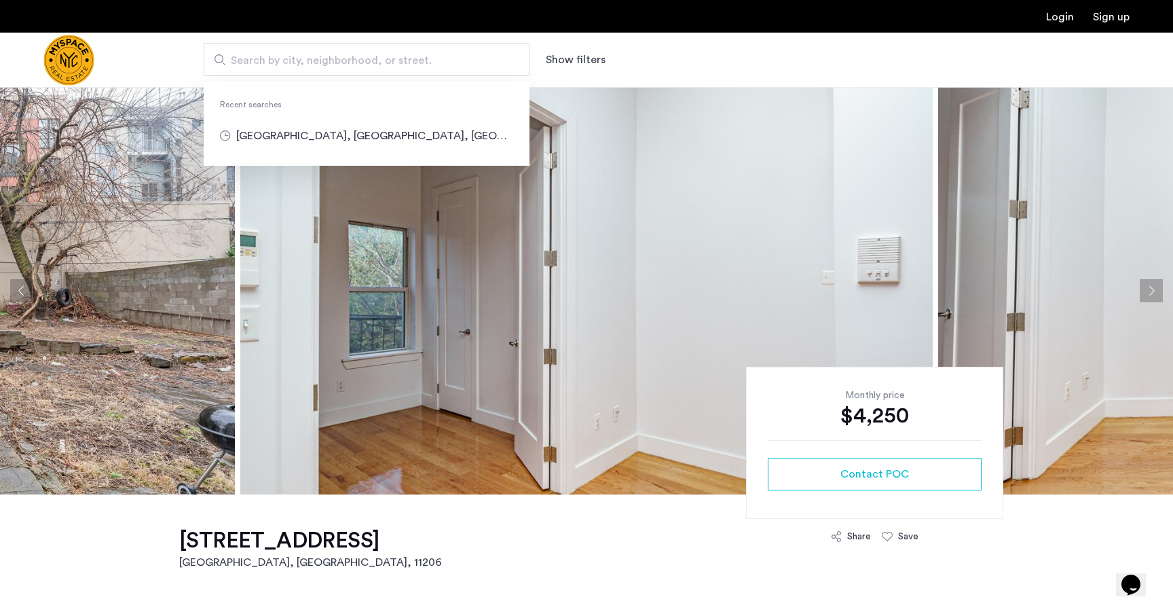
type input "**********"
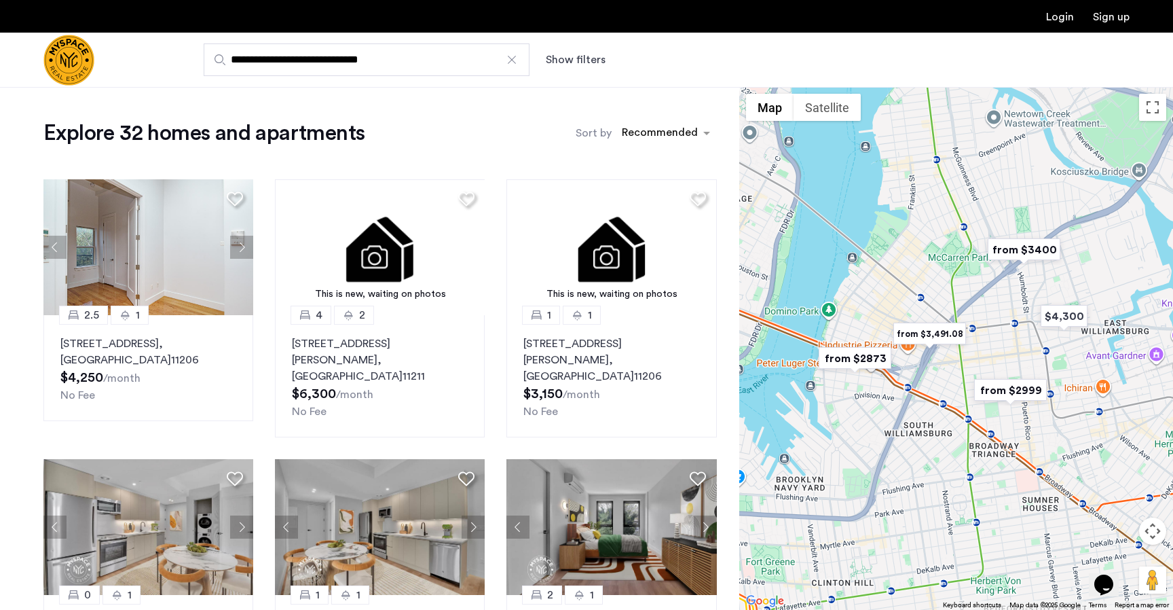
click at [582, 61] on button "Show filters" at bounding box center [576, 60] width 60 height 16
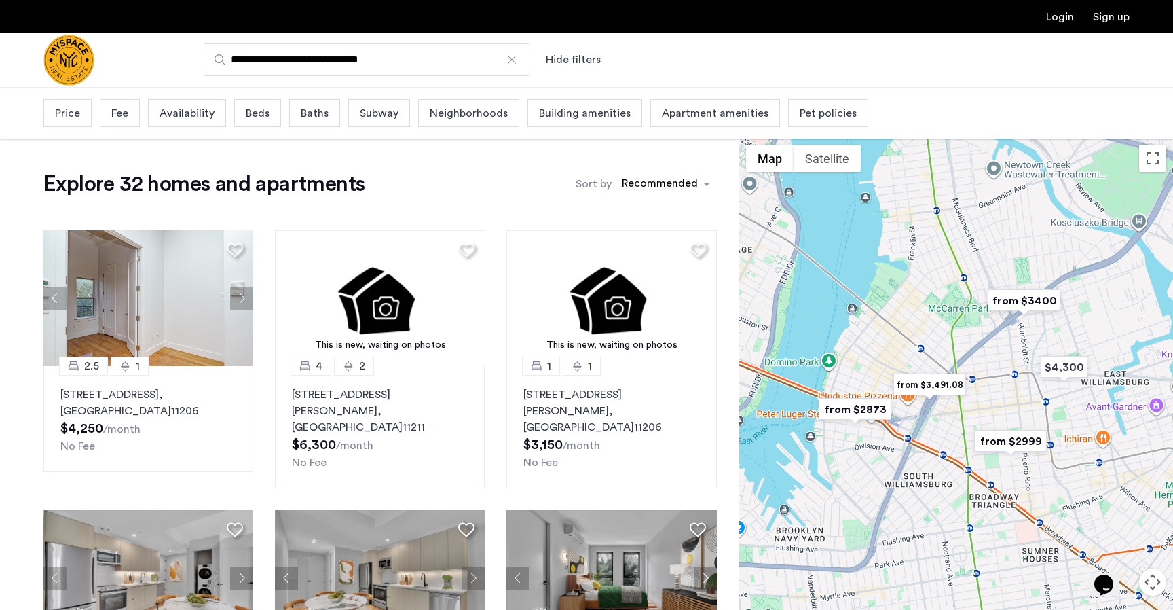
click at [268, 100] on div "Beds" at bounding box center [257, 113] width 47 height 28
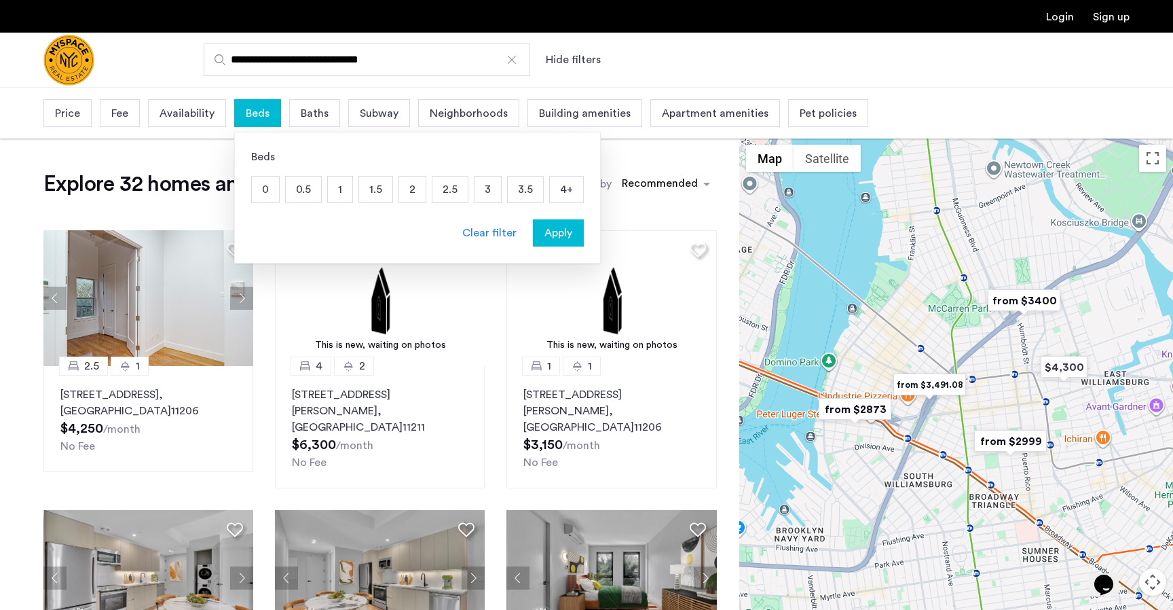
click at [415, 188] on p "2" at bounding box center [412, 190] width 26 height 26
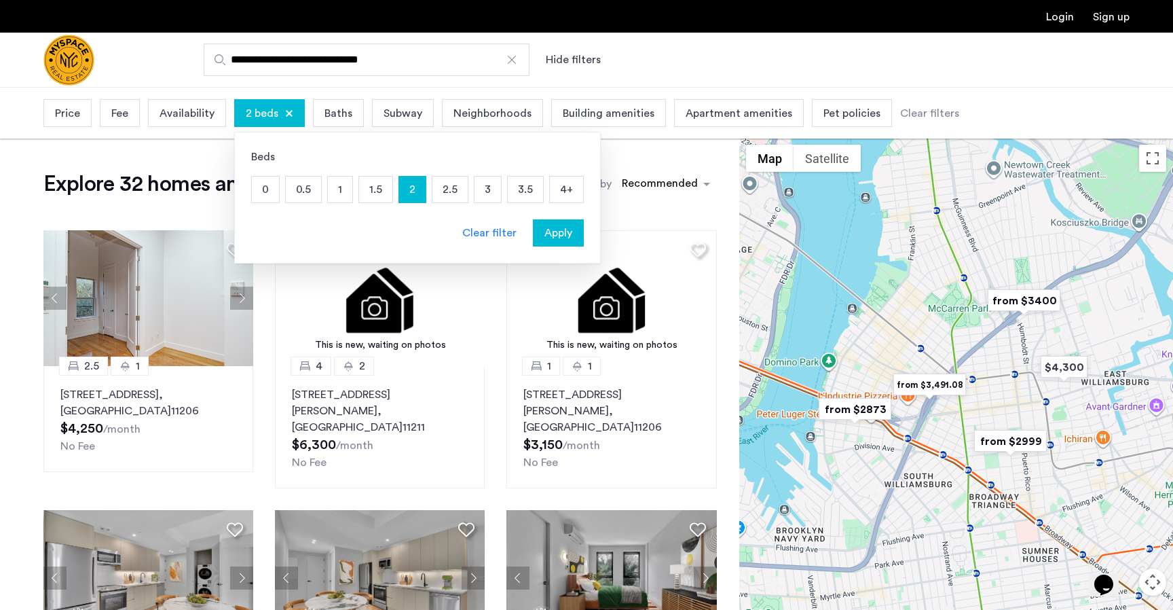
click at [564, 232] on span "Apply" at bounding box center [558, 233] width 28 height 16
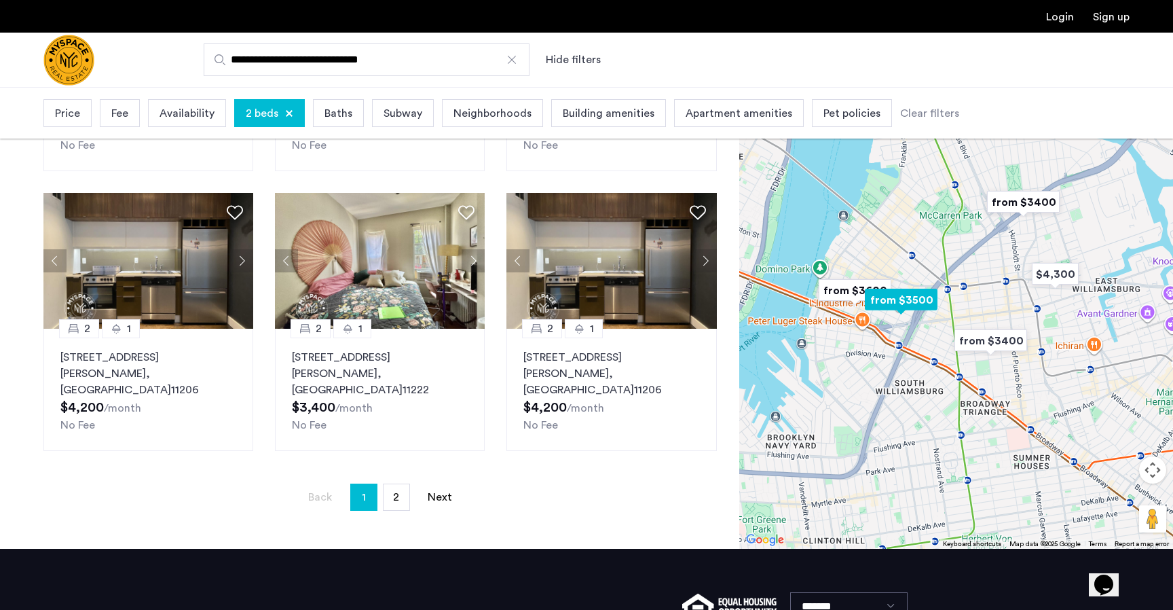
scroll to position [862, 0]
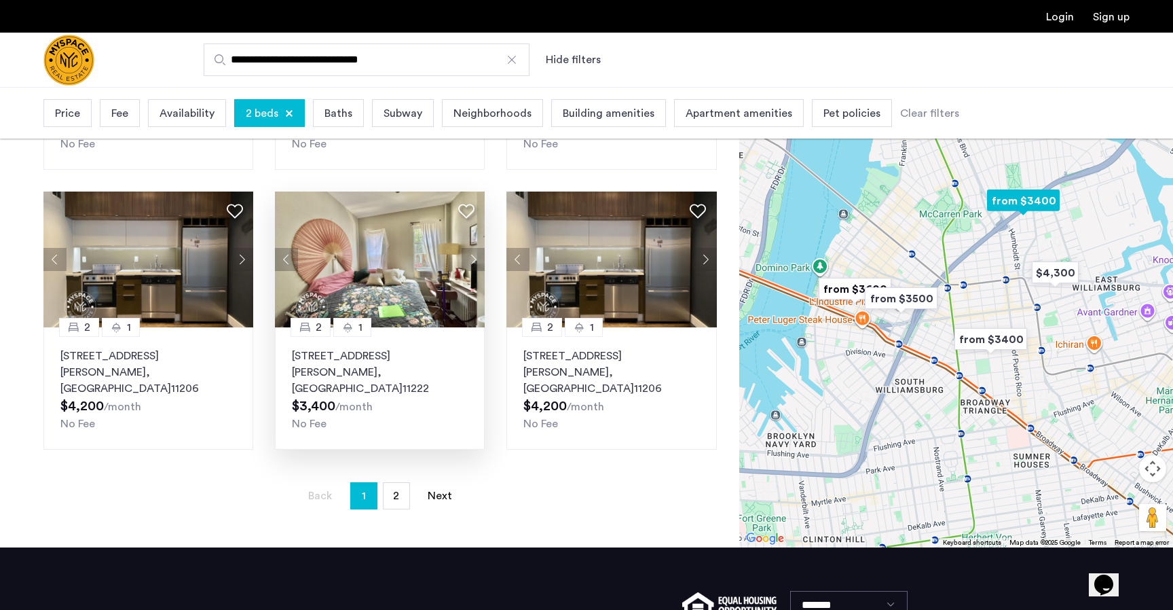
click at [475, 267] on button "Next apartment" at bounding box center [473, 259] width 23 height 23
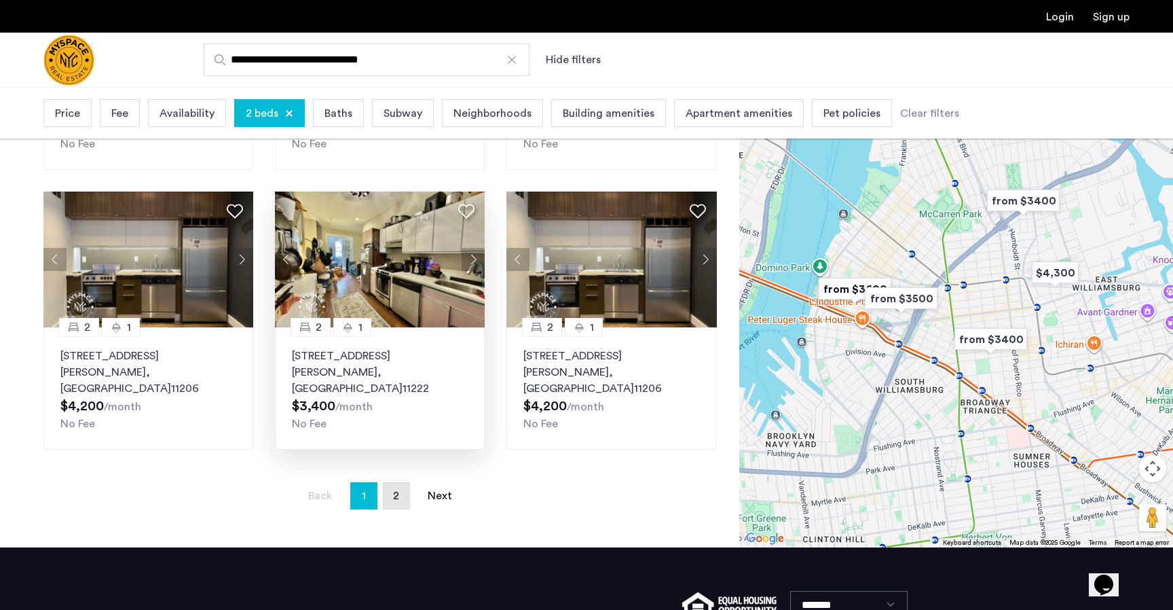
click at [400, 490] on link "page 2" at bounding box center [397, 496] width 26 height 26
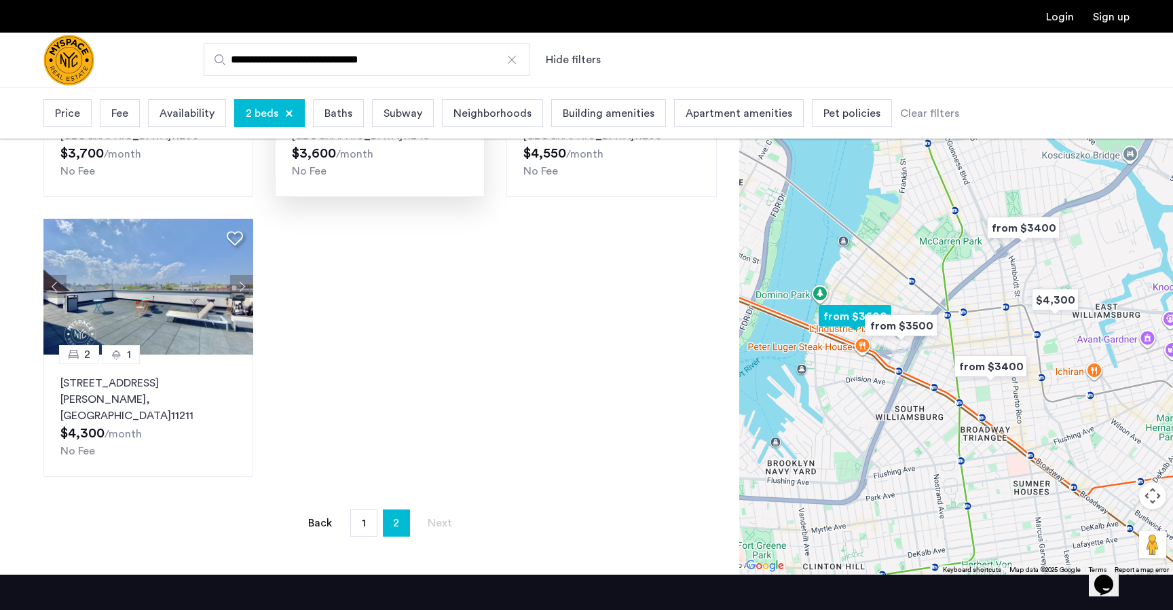
scroll to position [321, 0]
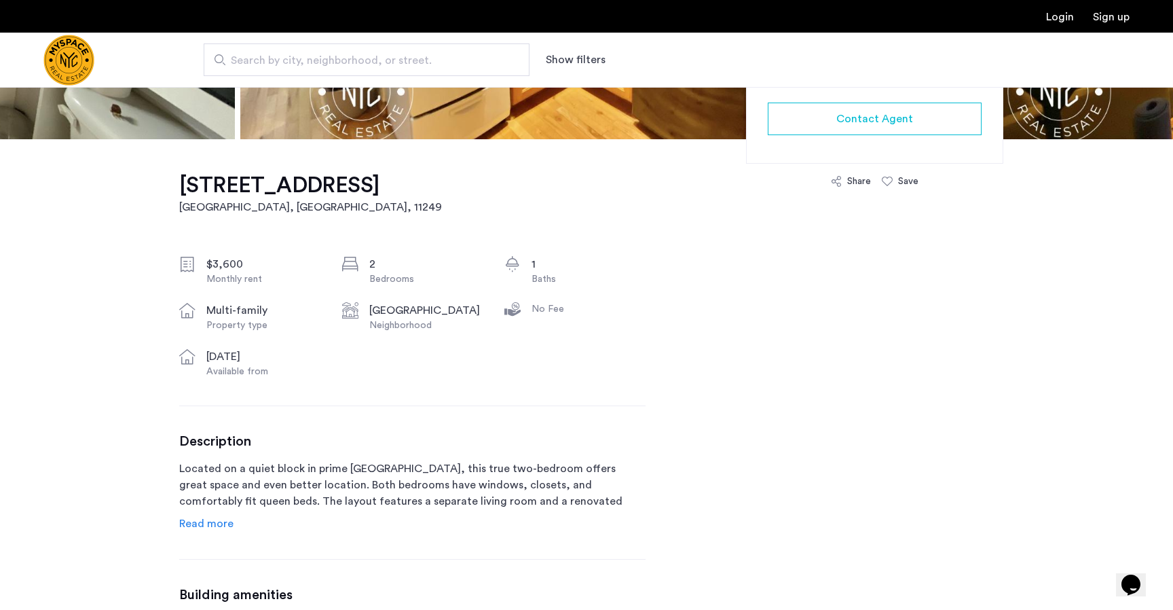
scroll to position [356, 0]
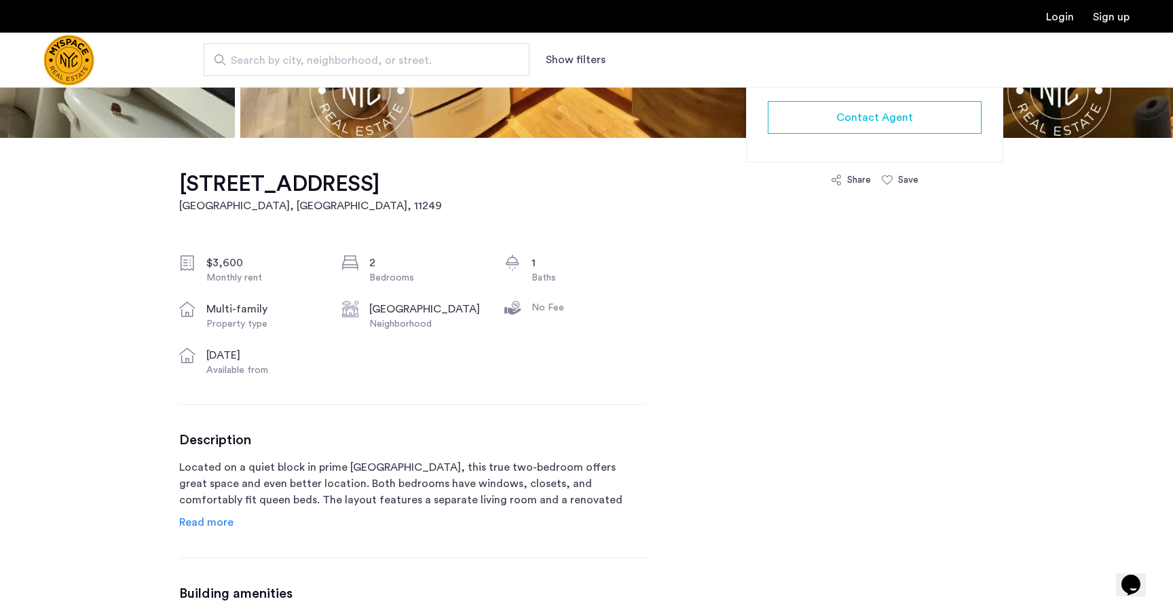
click at [202, 521] on span "Read more" at bounding box center [206, 522] width 54 height 11
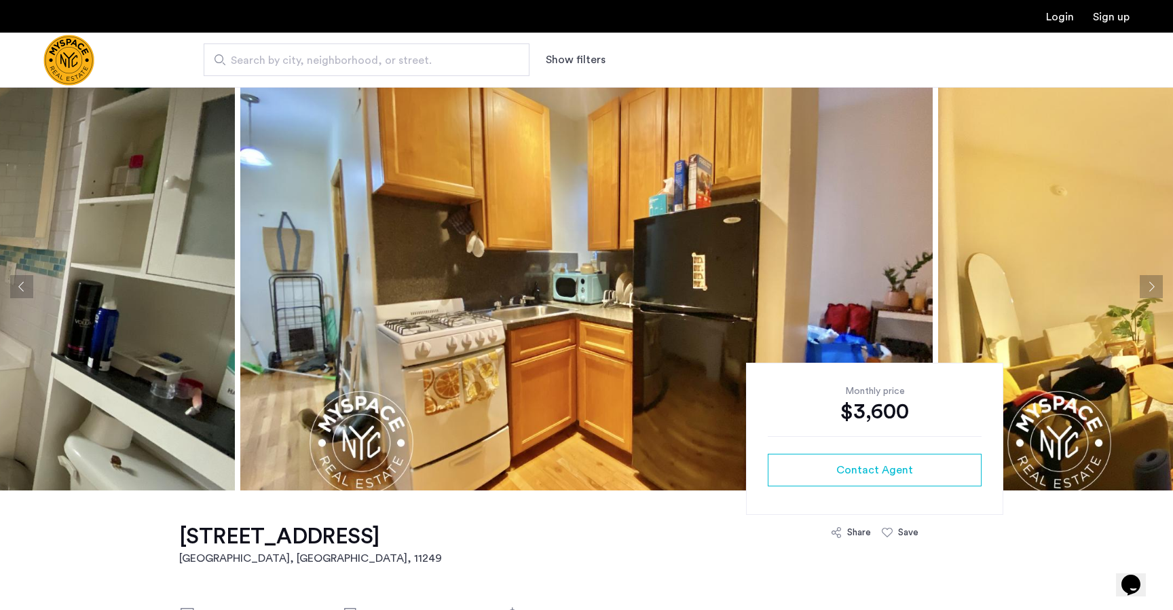
scroll to position [0, 0]
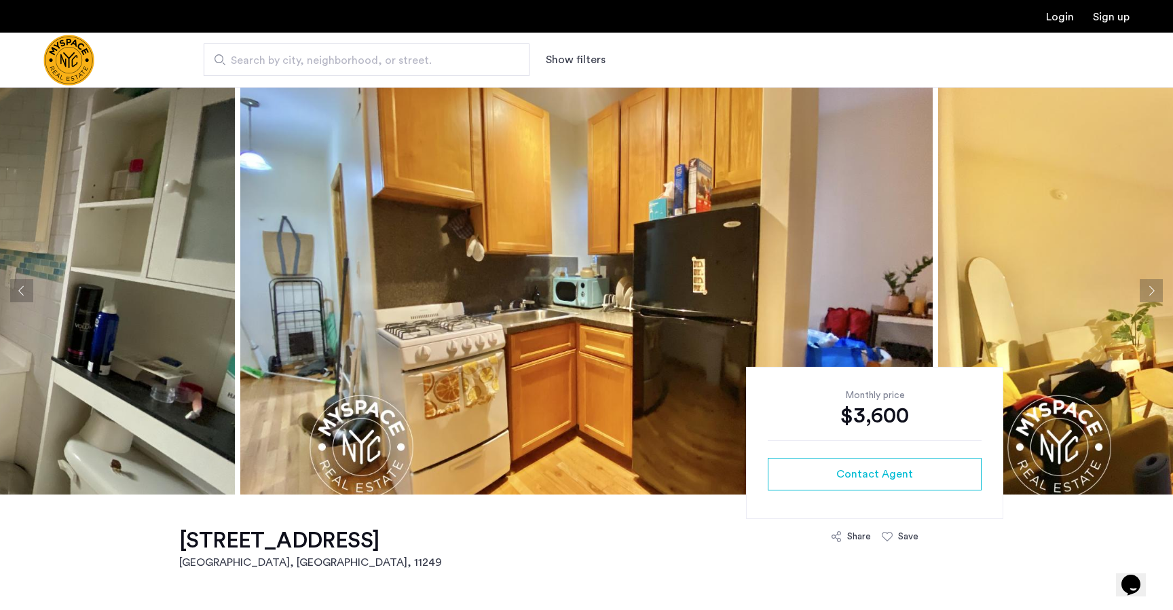
click at [685, 371] on img at bounding box center [586, 290] width 692 height 407
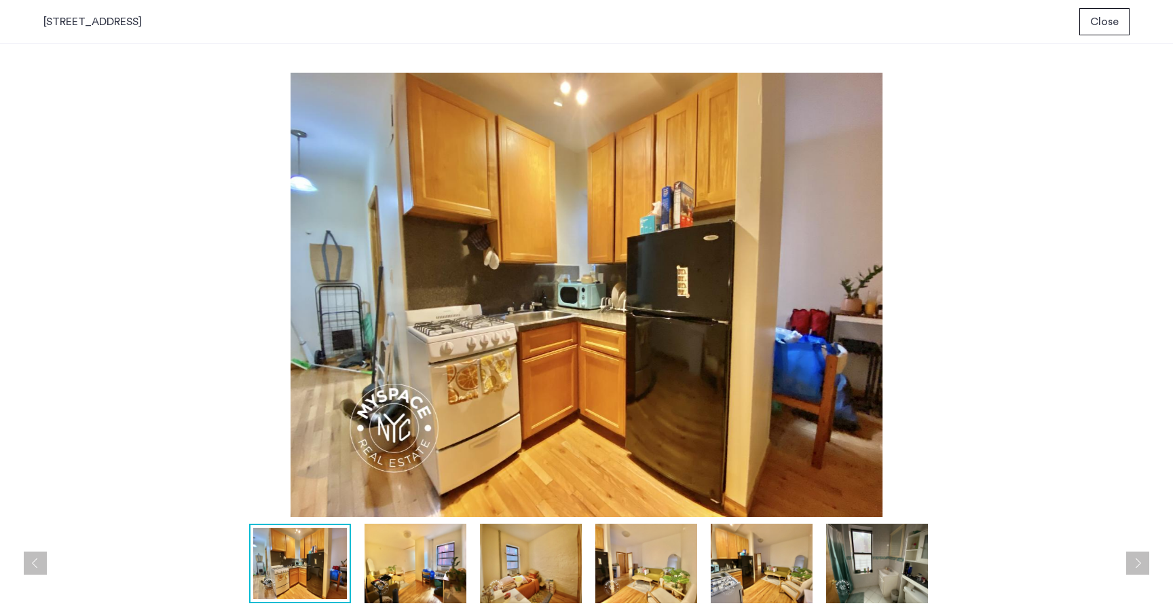
click at [354, 596] on div at bounding box center [589, 562] width 1093 height 79
click at [421, 573] on img at bounding box center [416, 562] width 102 height 79
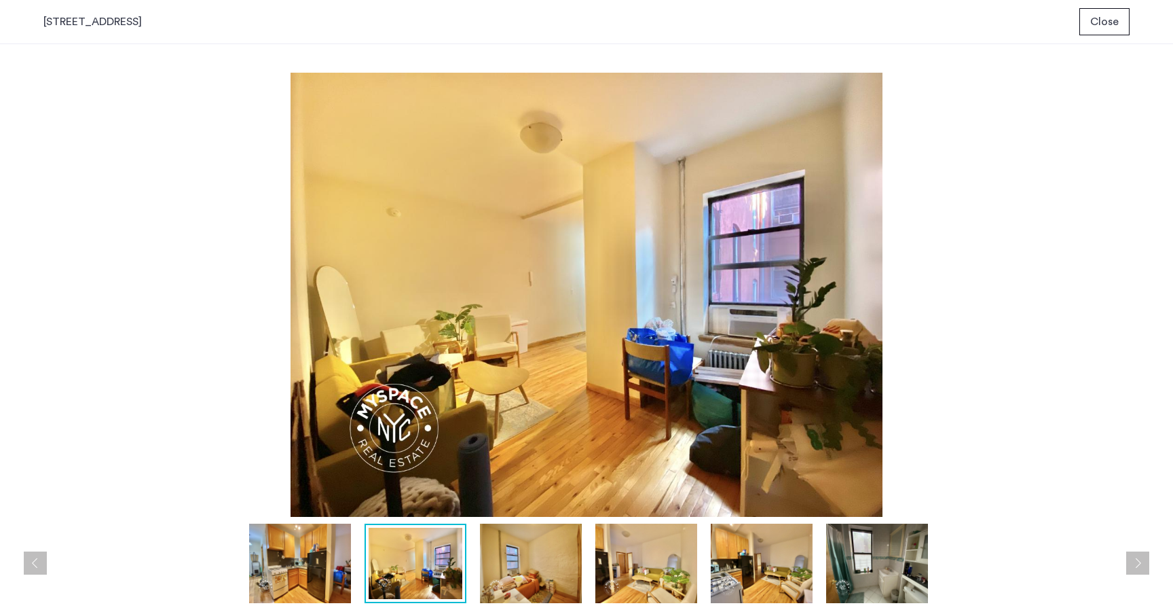
click at [506, 572] on img at bounding box center [531, 562] width 102 height 79
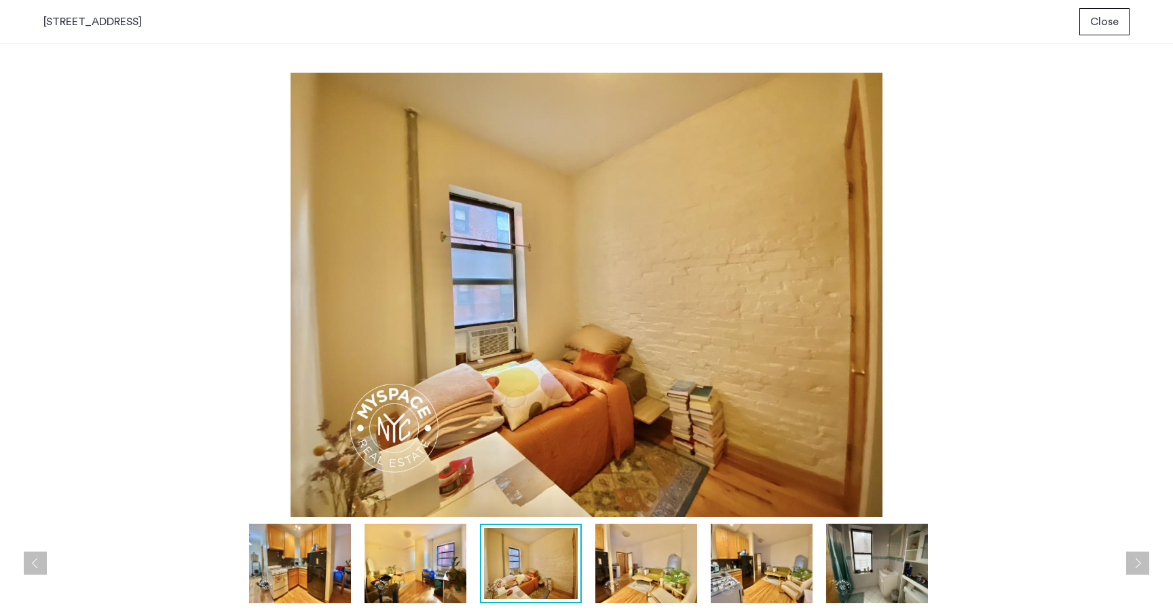
click at [636, 574] on img at bounding box center [646, 562] width 102 height 79
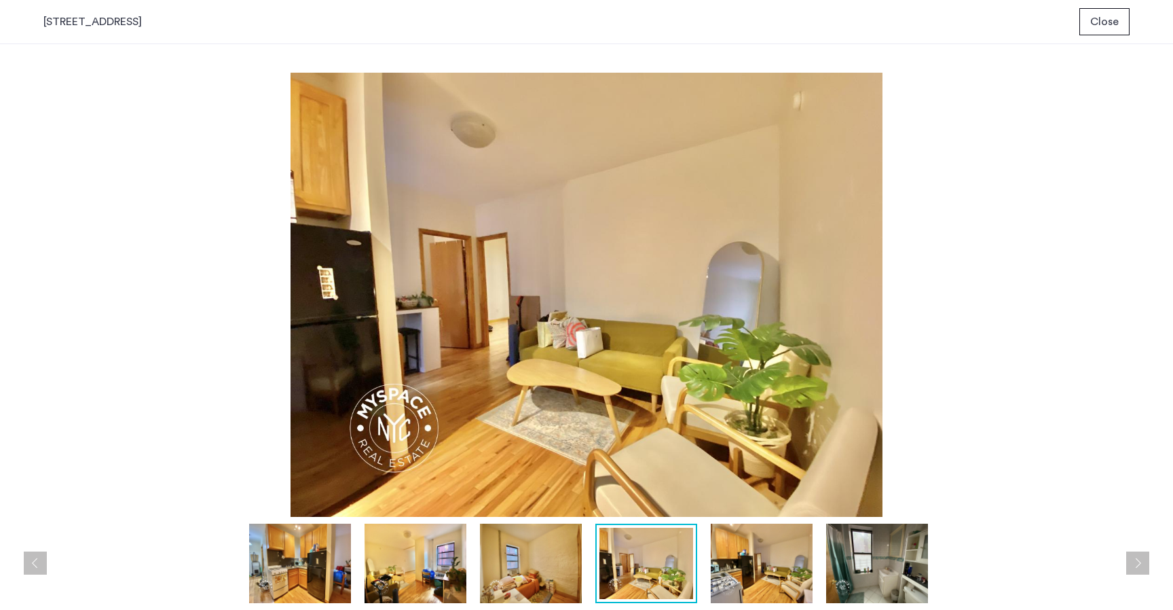
click at [696, 578] on div at bounding box center [646, 562] width 102 height 79
click at [751, 584] on img at bounding box center [762, 562] width 102 height 79
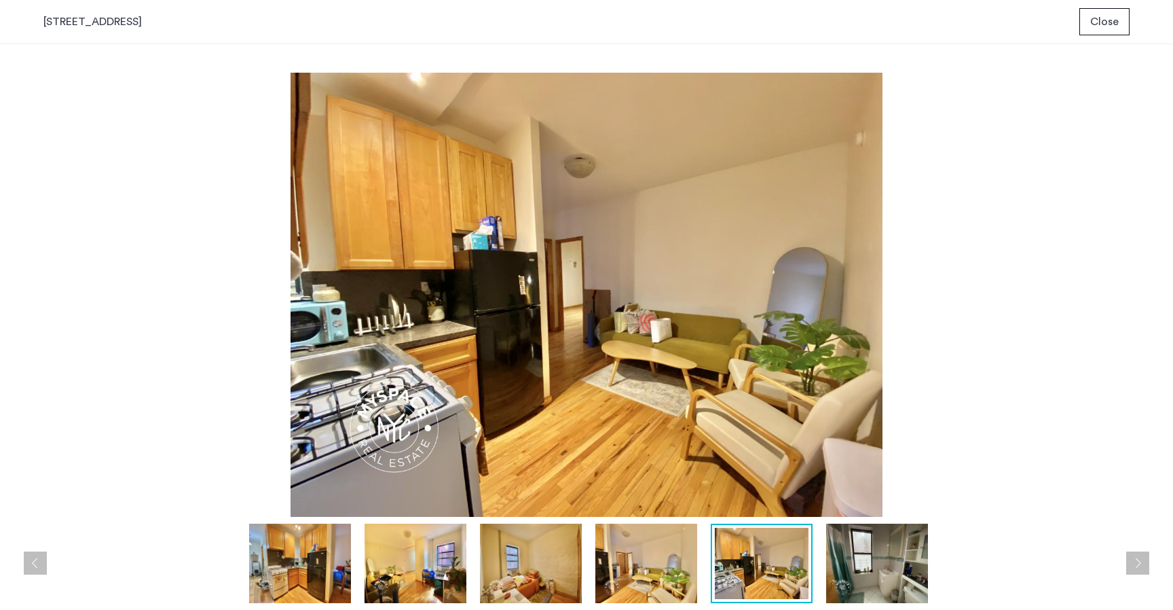
click at [829, 584] on img at bounding box center [877, 562] width 102 height 79
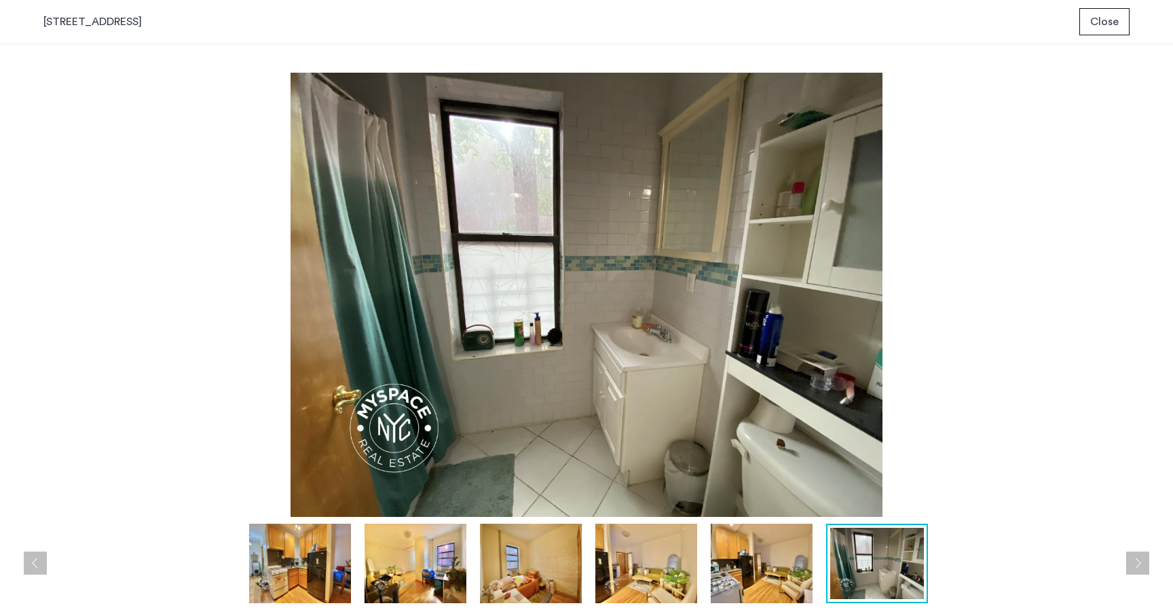
click at [952, 578] on div at bounding box center [589, 562] width 1093 height 79
click at [684, 584] on img at bounding box center [646, 562] width 102 height 79
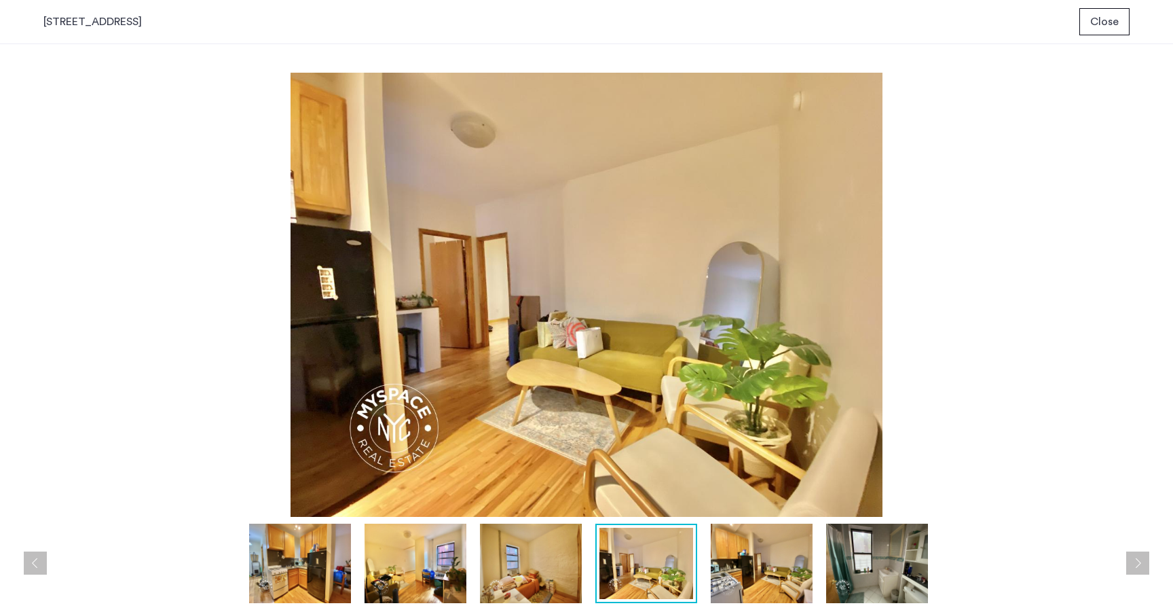
click at [529, 591] on img at bounding box center [531, 562] width 102 height 79
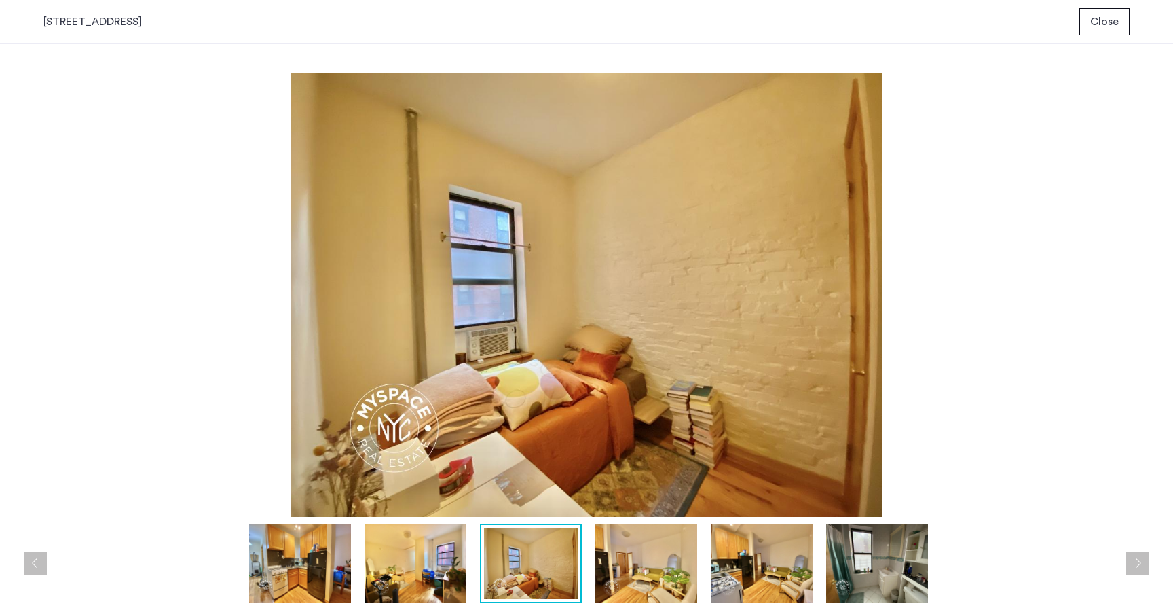
click at [416, 594] on img at bounding box center [416, 562] width 102 height 79
